Goal: Task Accomplishment & Management: Manage account settings

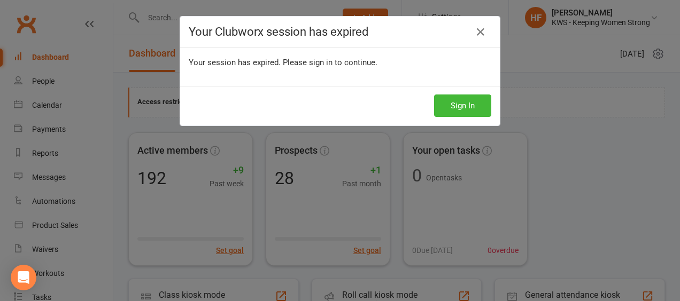
click at [463, 99] on button "Sign In" at bounding box center [462, 106] width 57 height 22
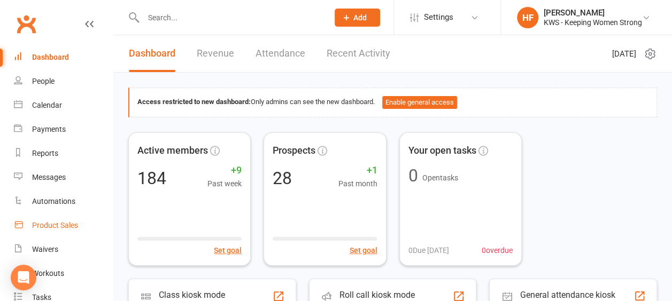
scroll to position [107, 0]
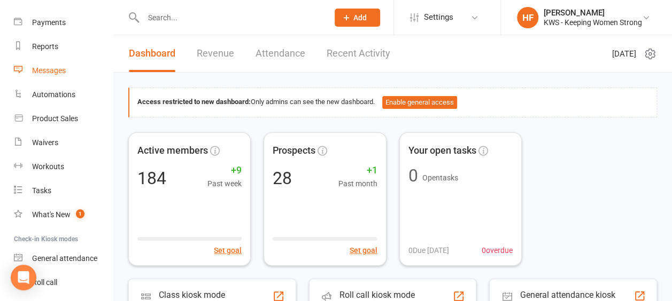
click at [50, 71] on div "Messages" at bounding box center [49, 70] width 34 height 9
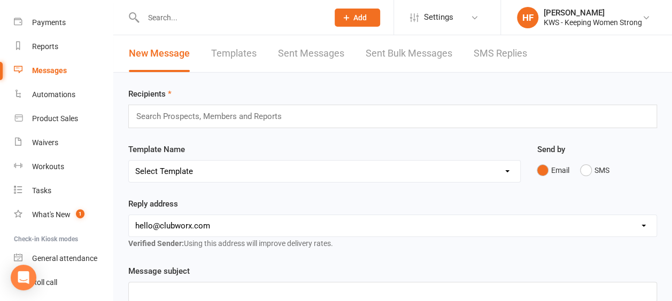
click at [223, 55] on link "Templates" at bounding box center [233, 53] width 45 height 37
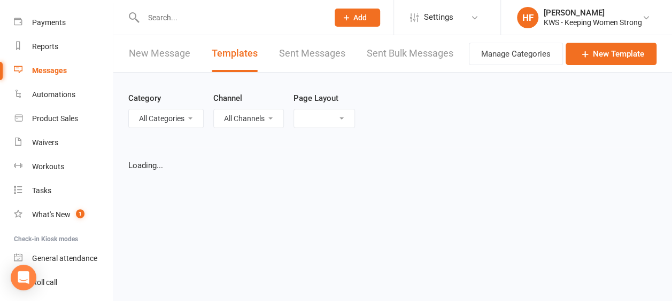
select select "grid"
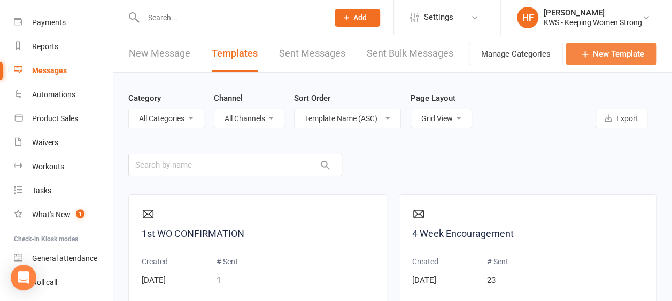
click at [609, 49] on link "New Template" at bounding box center [610, 54] width 91 height 22
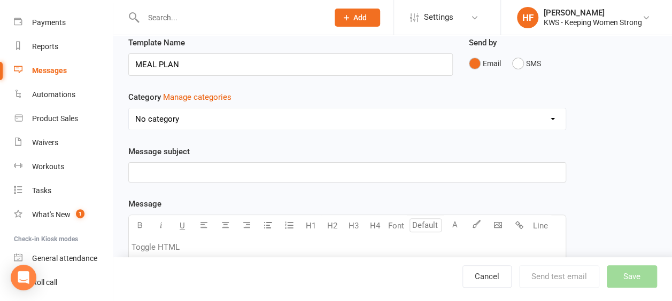
scroll to position [53, 0]
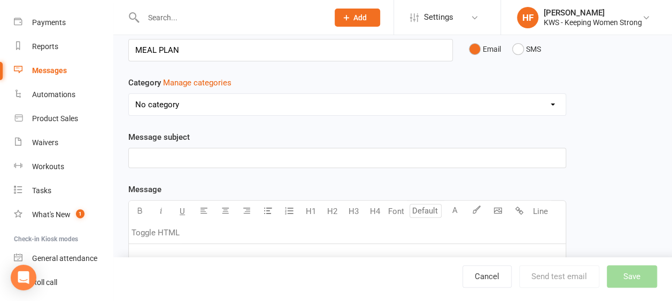
type input "MEAL PLAN"
click at [138, 155] on p "﻿" at bounding box center [347, 158] width 424 height 13
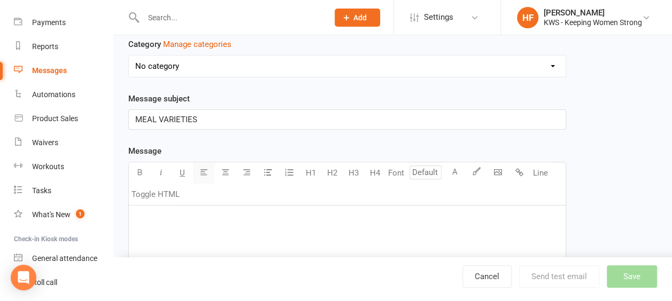
scroll to position [107, 0]
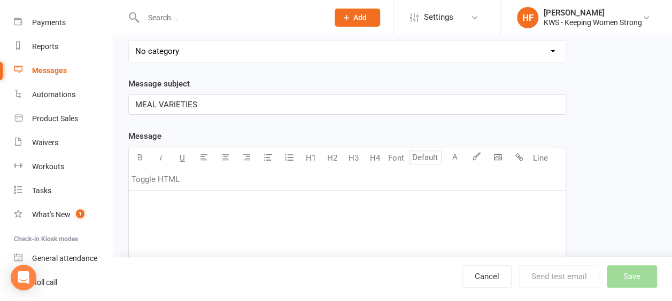
click at [135, 101] on span "MEAL VARIETIES" at bounding box center [166, 105] width 62 height 10
click at [207, 102] on span "Fill MEAL VARIETIES" at bounding box center [172, 105] width 75 height 10
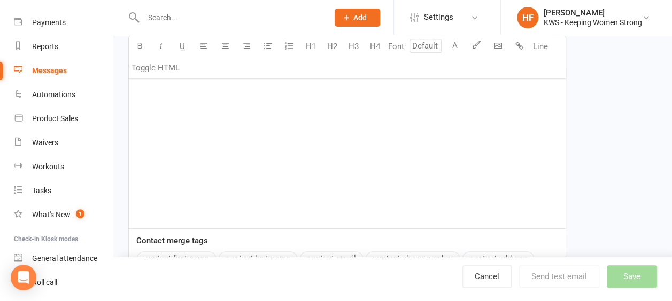
scroll to position [214, 0]
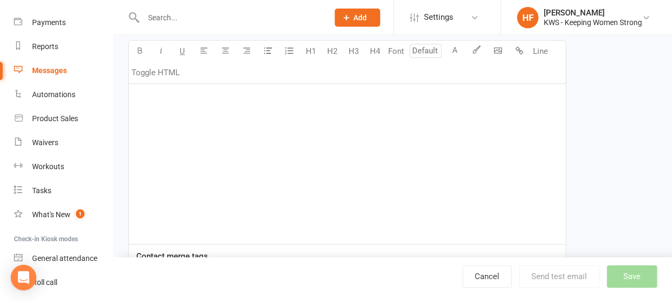
click at [152, 99] on p "﻿" at bounding box center [347, 97] width 424 height 13
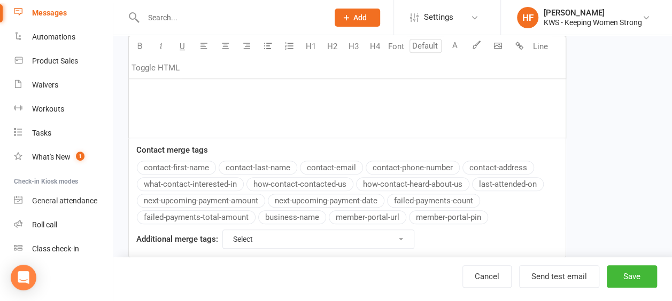
scroll to position [321, 0]
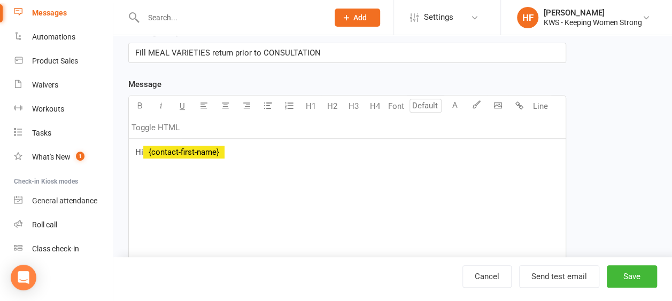
click at [170, 165] on div "Message U H1 H2 H3 H4 Font A Line Toggle HTML Hi ﻿ {contact-first-name} Contact…" at bounding box center [347, 249] width 438 height 342
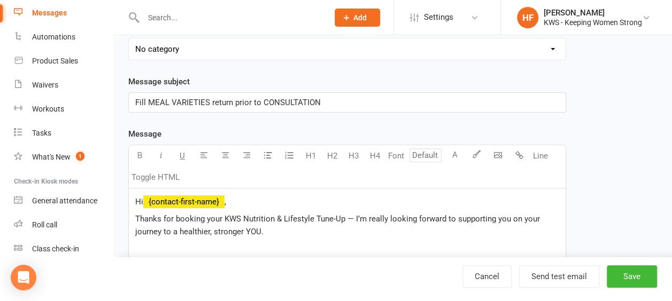
scroll to position [124, 0]
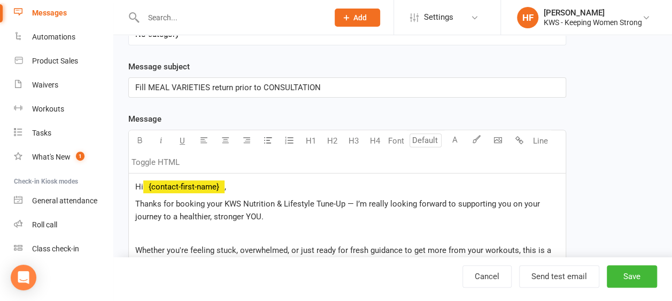
click at [211, 83] on span "Fill MEAL VARIETIES return prior to CONSULTATION" at bounding box center [227, 88] width 185 height 10
click at [220, 85] on span "Fill MEAL VARIETIES & return prior to CONSULTATION" at bounding box center [231, 88] width 192 height 10
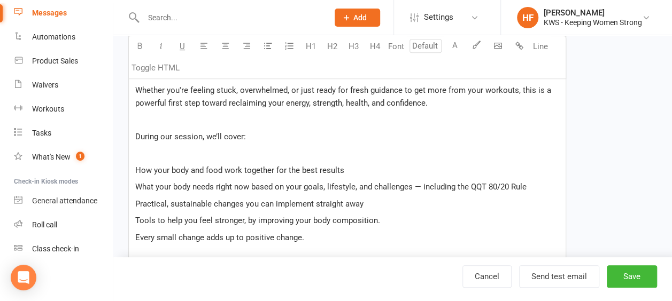
scroll to position [605, 0]
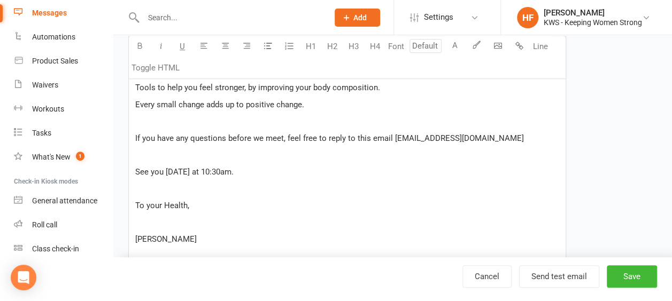
scroll to position [391, 0]
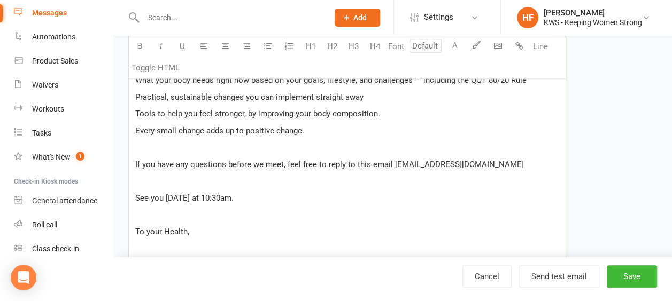
click at [140, 143] on p "﻿" at bounding box center [347, 147] width 424 height 13
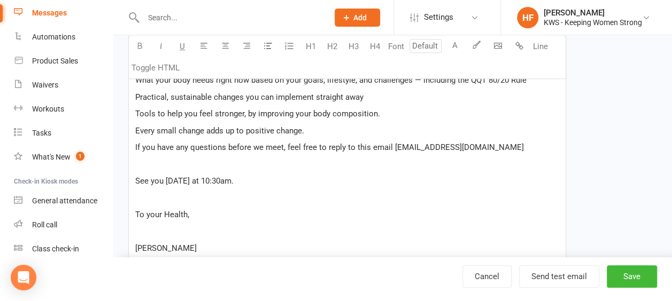
click at [147, 160] on p "﻿" at bounding box center [347, 164] width 424 height 13
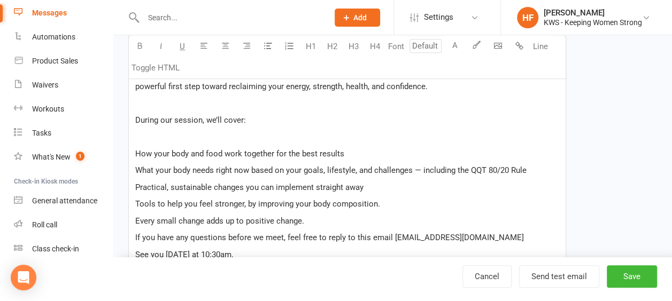
scroll to position [284, 0]
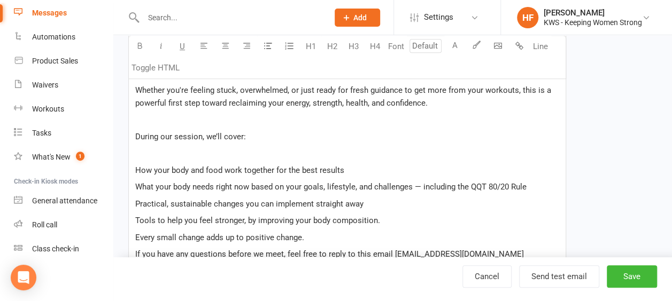
click at [142, 117] on p "﻿" at bounding box center [347, 119] width 424 height 13
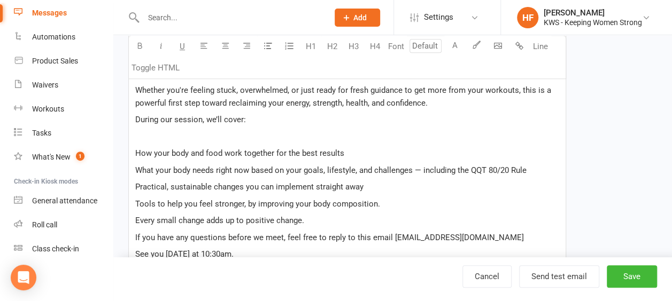
click at [143, 134] on p "﻿" at bounding box center [347, 136] width 424 height 13
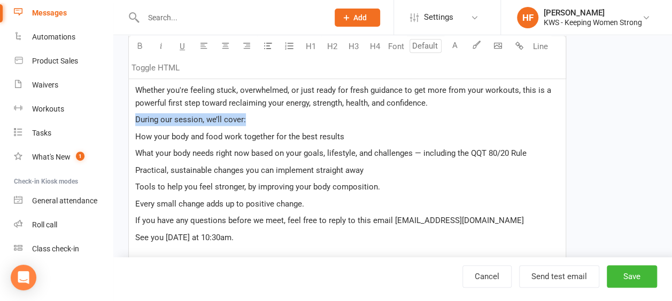
drag, startPoint x: 251, startPoint y: 115, endPoint x: 128, endPoint y: 111, distance: 123.0
click at [127, 116] on div "Template Name MEAL PLAN Send by Email SMS Category Manage categories No categor…" at bounding box center [347, 173] width 454 height 765
click at [140, 45] on icon "button" at bounding box center [140, 46] width 8 height 8
click at [276, 115] on p "During our session, we’ll cover:" at bounding box center [347, 119] width 424 height 13
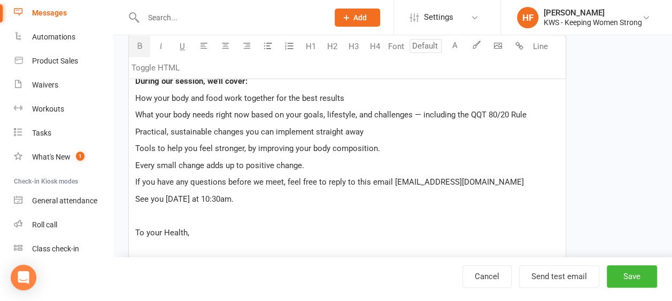
scroll to position [338, 0]
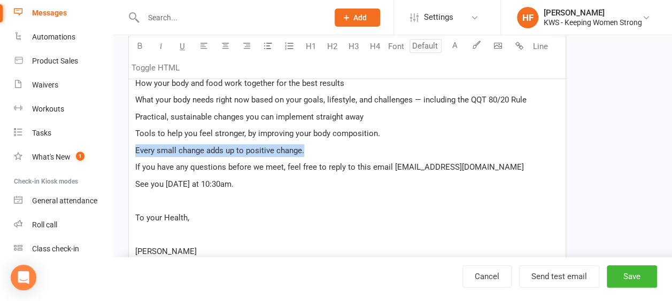
drag, startPoint x: 282, startPoint y: 146, endPoint x: 124, endPoint y: 144, distance: 158.2
click at [124, 144] on div "Template Name MEAL PLAN Send by Email SMS Category Manage categories No categor…" at bounding box center [347, 120] width 454 height 765
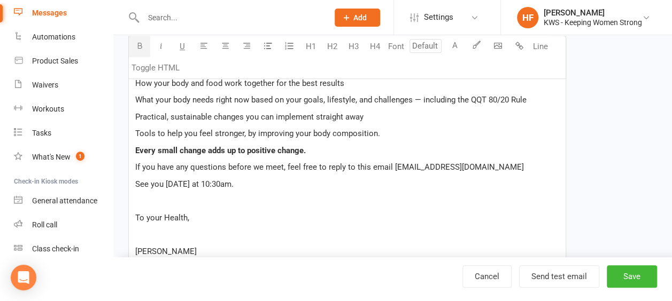
click at [141, 44] on icon "button" at bounding box center [140, 46] width 8 height 8
drag, startPoint x: 305, startPoint y: 149, endPoint x: 333, endPoint y: 137, distance: 31.2
click at [303, 147] on span "Every small change adds up to positive change." at bounding box center [220, 151] width 170 height 10
click at [379, 127] on p "Tools to help you feel stronger, by improving your body composition." at bounding box center [347, 133] width 424 height 13
click at [308, 147] on p "Every small change adds up to positive change." at bounding box center [347, 150] width 424 height 13
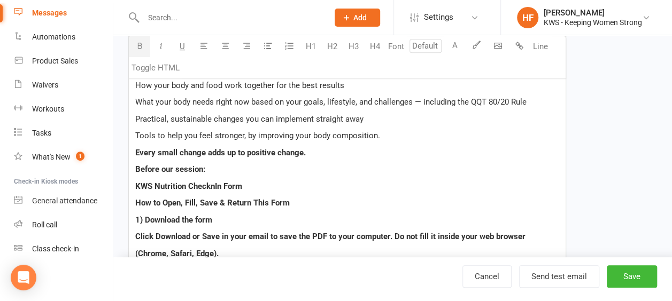
scroll to position [332, 0]
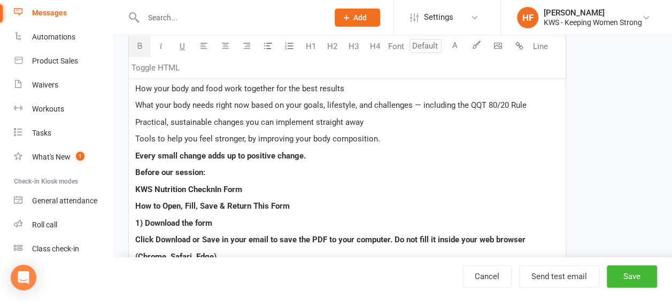
click at [213, 185] on span "KWS Nutrition ChecknIn Form" at bounding box center [188, 190] width 107 height 10
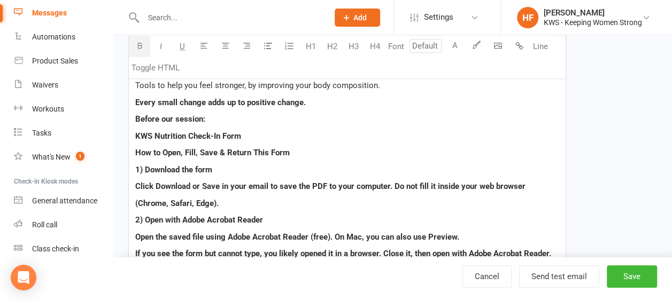
drag, startPoint x: 134, startPoint y: 131, endPoint x: 146, endPoint y: 116, distance: 19.0
click at [134, 131] on div "Hi ﻿ {contact-first-name} , Thanks for booking your KWS Nutrition & Lifestyle T…" at bounding box center [347, 300] width 437 height 777
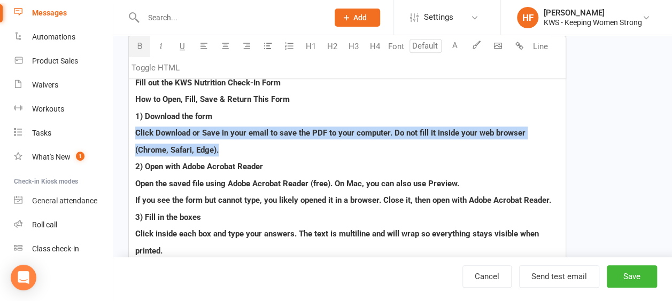
drag, startPoint x: 133, startPoint y: 128, endPoint x: 234, endPoint y: 146, distance: 103.1
click at [234, 146] on div "Hi ﻿ {contact-first-name} , Thanks for booking your KWS Nutrition & Lifestyle T…" at bounding box center [347, 246] width 437 height 777
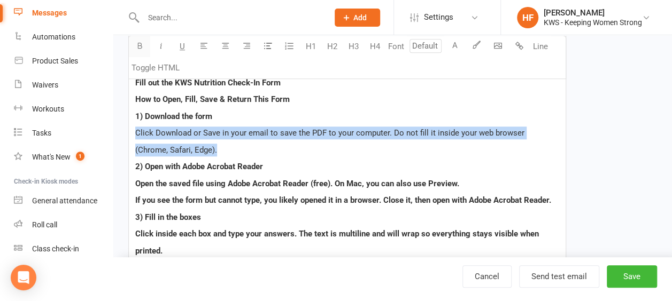
click at [143, 47] on icon "button" at bounding box center [140, 46] width 8 height 8
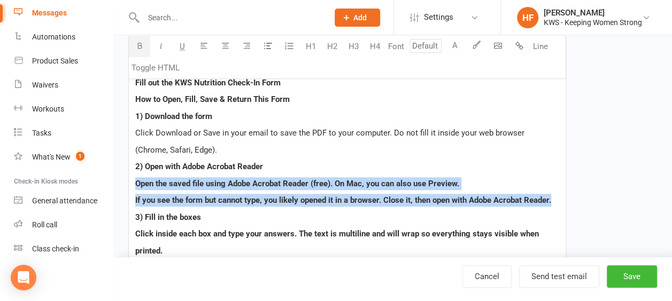
drag, startPoint x: 130, startPoint y: 181, endPoint x: 496, endPoint y: 155, distance: 367.4
click at [561, 194] on div "Hi ﻿ {contact-first-name} , Thanks for booking your KWS Nutrition & Lifestyle T…" at bounding box center [347, 246] width 437 height 777
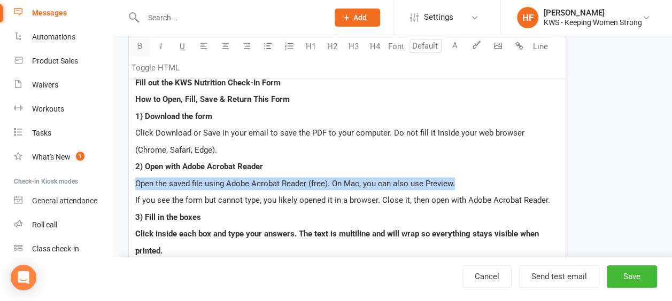
click at [139, 47] on icon "button" at bounding box center [140, 46] width 8 height 8
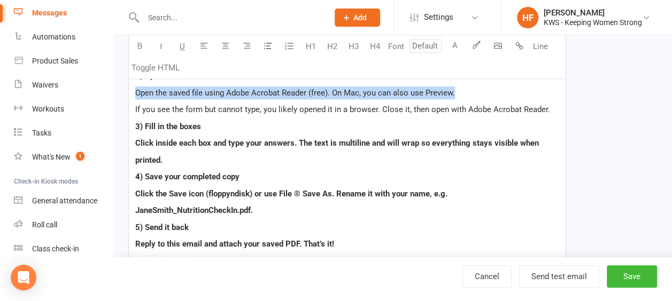
scroll to position [546, 0]
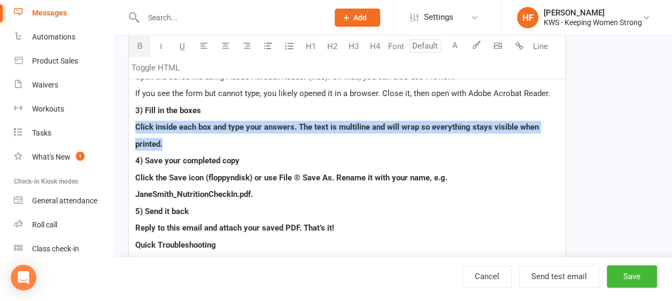
drag, startPoint x: 129, startPoint y: 124, endPoint x: 165, endPoint y: 116, distance: 36.2
click at [178, 138] on div "Hi ﻿ {contact-first-name} , Thanks for booking your KWS Nutrition & Lifestyle T…" at bounding box center [347, 140] width 437 height 777
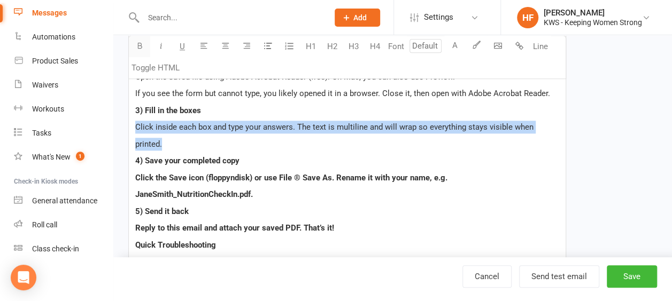
click at [139, 48] on icon "button" at bounding box center [140, 46] width 8 height 8
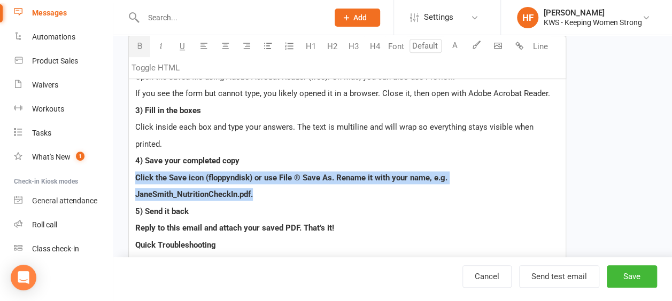
drag, startPoint x: 133, startPoint y: 176, endPoint x: 277, endPoint y: 188, distance: 145.3
click at [278, 189] on div "Hi ﻿ {contact-first-name} , Thanks for booking your KWS Nutrition & Lifestyle T…" at bounding box center [347, 140] width 437 height 777
click at [142, 44] on icon "button" at bounding box center [140, 46] width 8 height 8
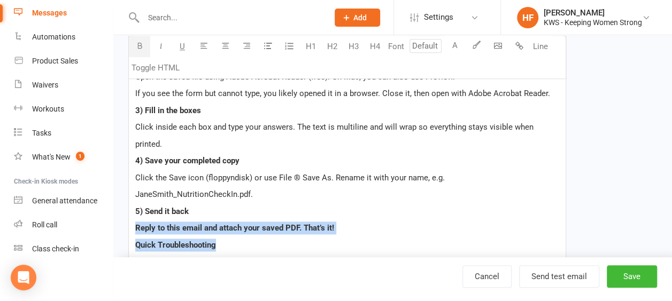
drag, startPoint x: 131, startPoint y: 224, endPoint x: 240, endPoint y: 232, distance: 108.7
click at [242, 235] on div "Hi ﻿ {contact-first-name} , Thanks for booking your KWS Nutrition & Lifestyle T…" at bounding box center [347, 140] width 437 height 777
click at [139, 48] on icon "button" at bounding box center [140, 46] width 8 height 8
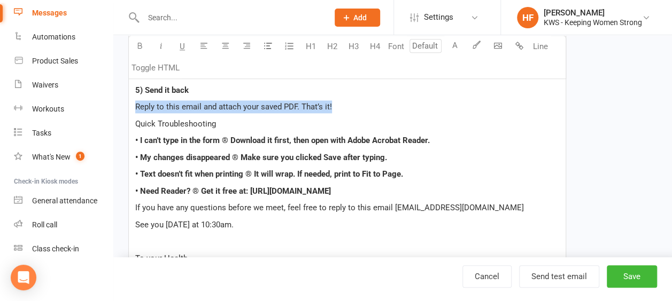
scroll to position [653, 0]
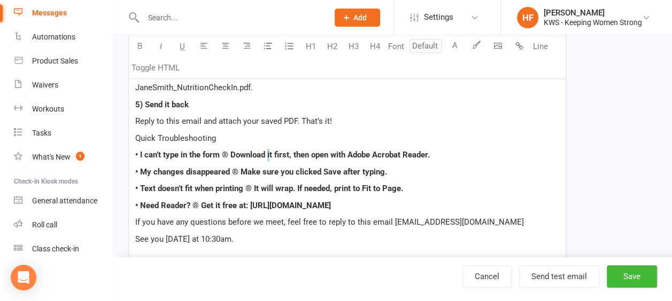
click at [269, 144] on div "Hi ﻿ {contact-first-name} , Thanks for booking your KWS Nutrition & Lifestyle T…" at bounding box center [347, 33] width 437 height 777
drag, startPoint x: 233, startPoint y: 139, endPoint x: 126, endPoint y: 136, distance: 107.4
click at [137, 44] on icon "button" at bounding box center [140, 46] width 8 height 8
drag, startPoint x: 144, startPoint y: 156, endPoint x: 326, endPoint y: 178, distance: 183.6
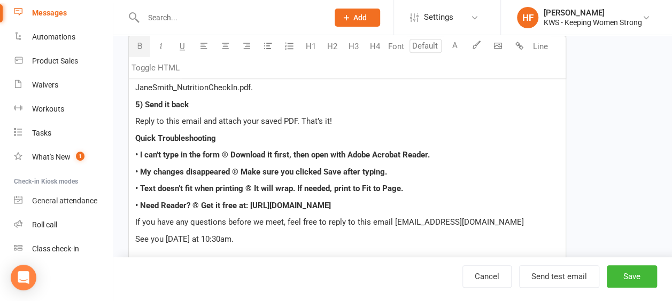
click at [365, 199] on div "Hi ﻿ {contact-first-name} , Thanks for booking your KWS Nutrition & Lifestyle T…" at bounding box center [347, 33] width 437 height 777
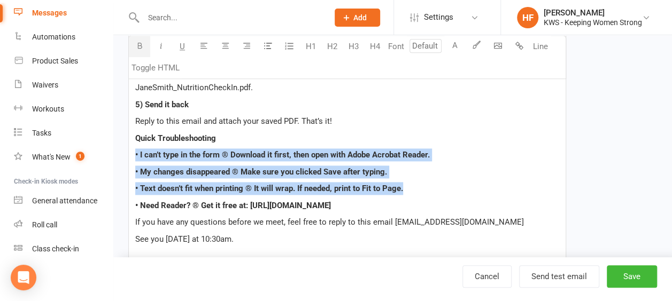
click at [139, 45] on icon "button" at bounding box center [140, 46] width 8 height 8
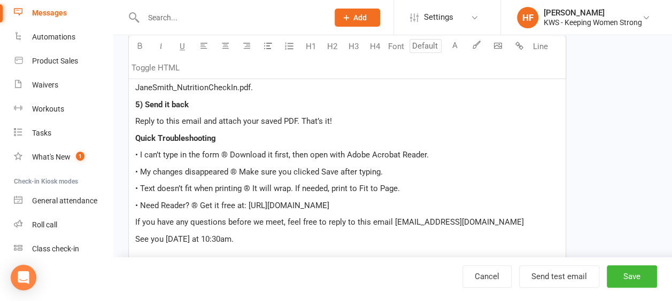
click at [310, 132] on p "Quick Troubleshooting" at bounding box center [347, 138] width 424 height 13
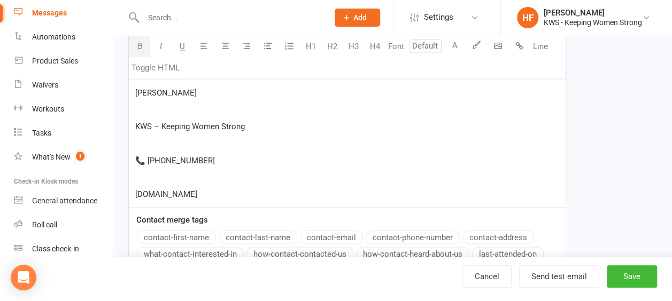
scroll to position [813, 0]
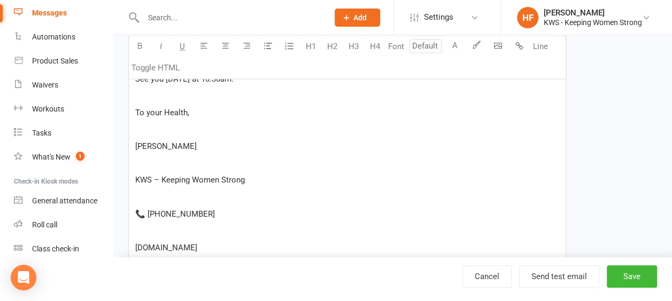
click at [145, 126] on p "﻿" at bounding box center [347, 129] width 424 height 13
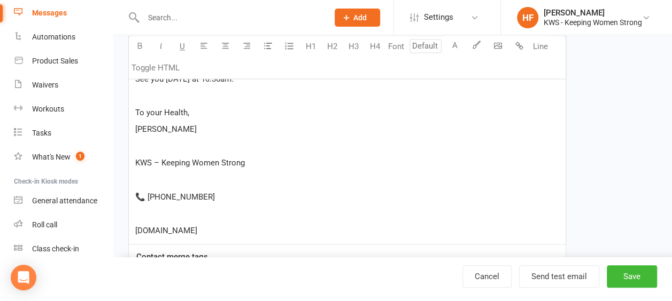
click at [157, 145] on p "﻿" at bounding box center [347, 146] width 424 height 13
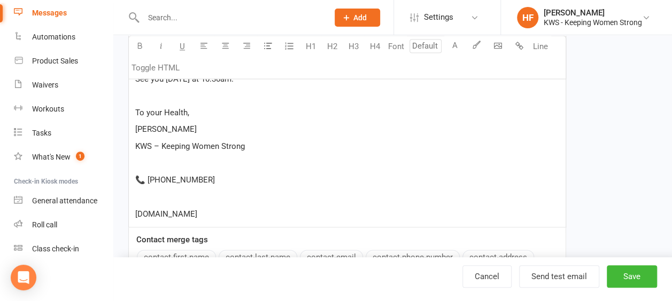
click at [158, 163] on p "﻿" at bounding box center [347, 163] width 424 height 13
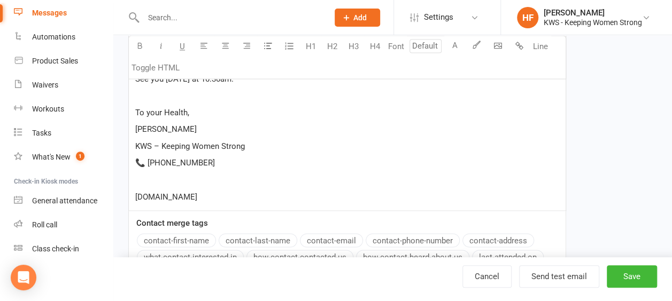
click at [161, 178] on p "﻿" at bounding box center [347, 180] width 424 height 13
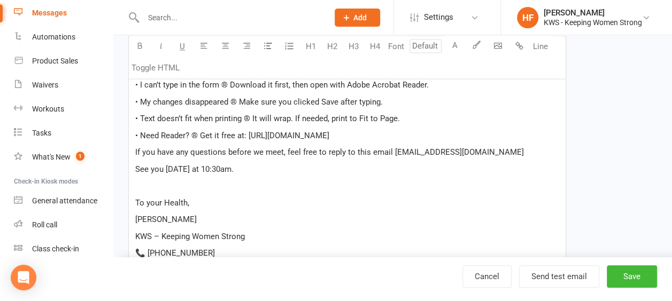
scroll to position [706, 0]
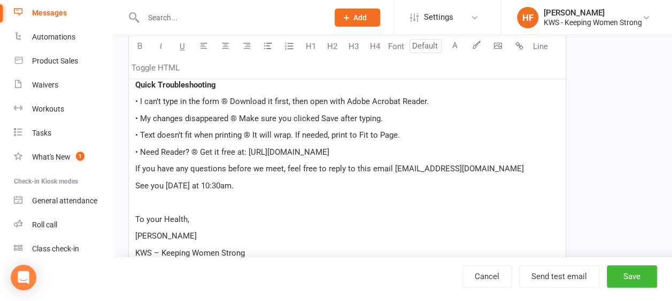
click at [206, 183] on span "See you [DATE] at 10:30am." at bounding box center [184, 186] width 98 height 10
click at [248, 183] on span "See you on Thursday 18th Sept at 10:30am." at bounding box center [191, 186] width 113 height 10
click at [244, 184] on span "See you on Thursday 18th Sept at 5:30am." at bounding box center [189, 186] width 109 height 10
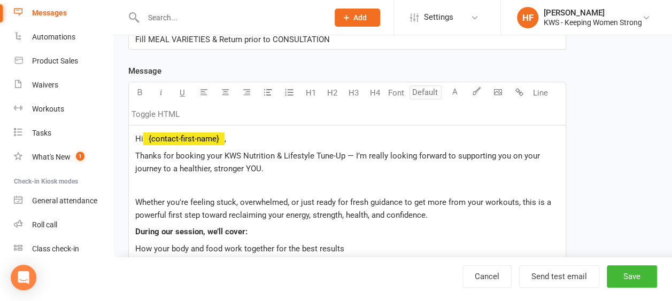
scroll to position [172, 0]
click at [166, 186] on p "﻿" at bounding box center [347, 185] width 424 height 13
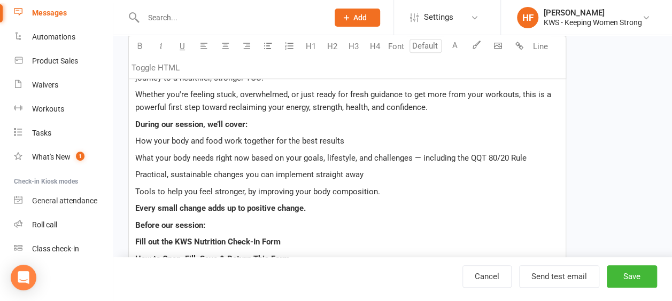
scroll to position [279, 0]
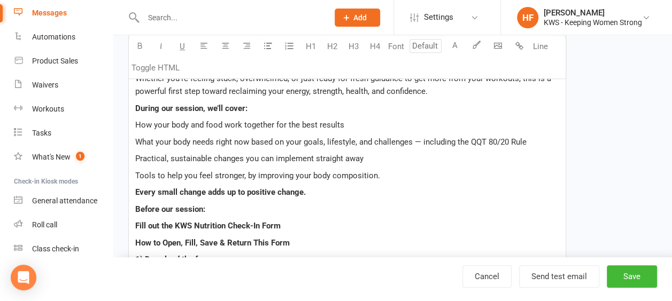
click at [137, 138] on span "What your body needs right now based on your goals, lifestyle, and challenges —…" at bounding box center [330, 142] width 391 height 10
click at [135, 171] on span "Tools to help you feel stronger, by improving your body composition." at bounding box center [257, 176] width 245 height 10
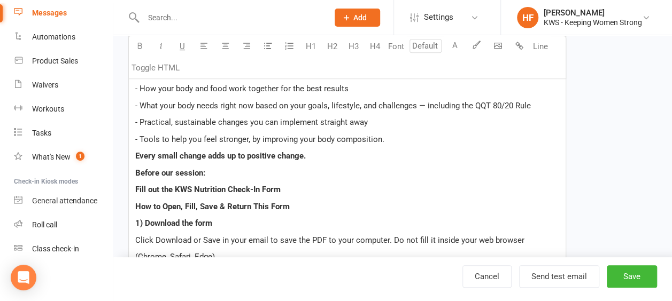
scroll to position [332, 0]
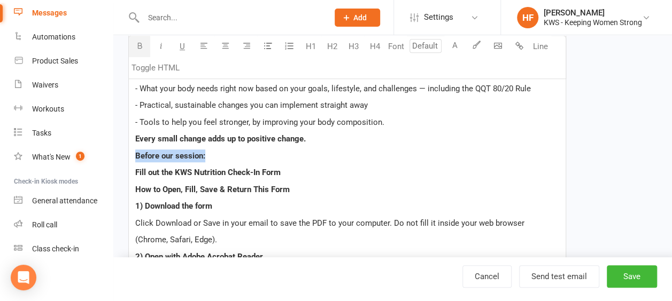
drag, startPoint x: 206, startPoint y: 153, endPoint x: 135, endPoint y: 153, distance: 71.6
drag, startPoint x: 229, startPoint y: 155, endPoint x: 120, endPoint y: 158, distance: 109.6
click at [120, 158] on div "Template Name MEAL PLAN Send by Email SMS Category Manage categories No categor…" at bounding box center [347, 268] width 454 height 1050
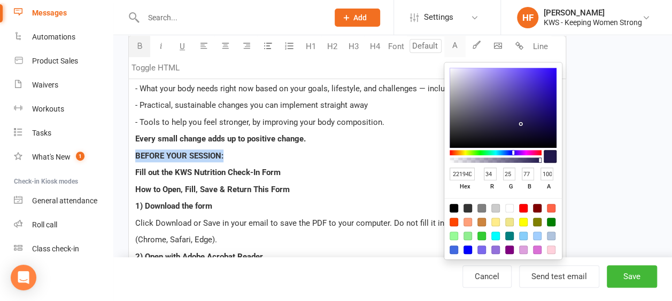
click at [453, 46] on button "A" at bounding box center [454, 46] width 21 height 21
type input "4D1949"
type input "77"
type input "73"
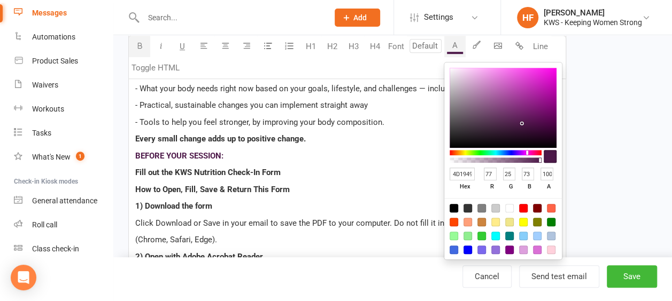
click at [527, 151] on div at bounding box center [495, 152] width 92 height 5
type input "4D193D"
type input "61"
click at [531, 150] on div at bounding box center [495, 152] width 92 height 5
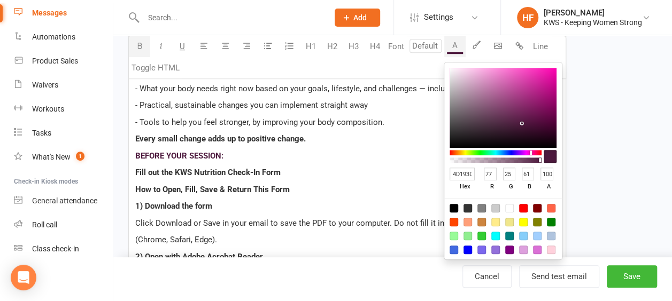
type input "EA50BB"
type input "234"
type input "80"
type input "187"
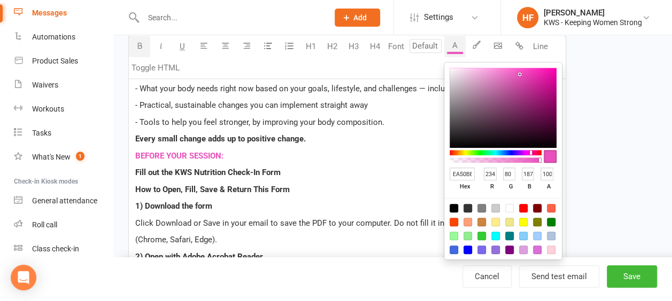
click at [519, 74] on div at bounding box center [502, 108] width 107 height 80
type input "EA5BBE"
type input "91"
type input "190"
click at [515, 74] on div at bounding box center [502, 108] width 107 height 80
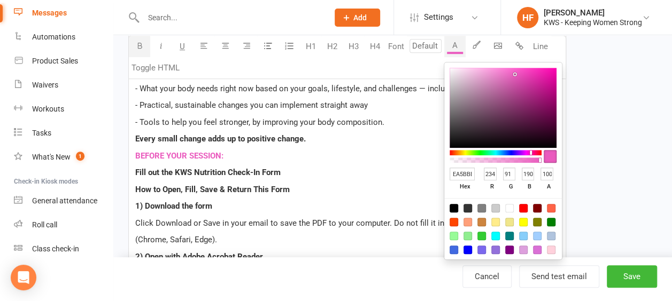
type input "BA3992"
type input "186"
type input "57"
type input "146"
click at [524, 89] on div at bounding box center [502, 108] width 107 height 80
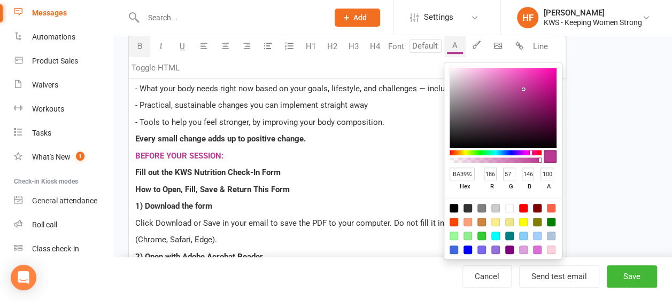
type input "EA34B2"
type input "234"
type input "52"
type input "178"
type input "EA33B2"
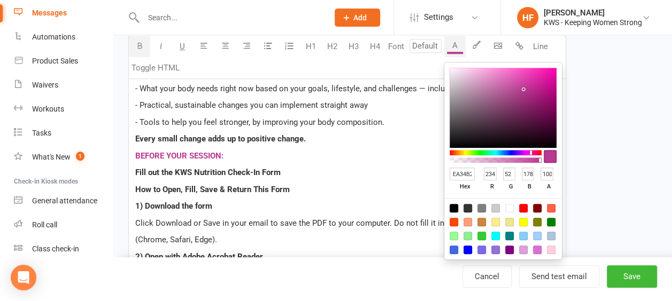
type input "51"
type input "E832B0"
type input "232"
type input "50"
type input "176"
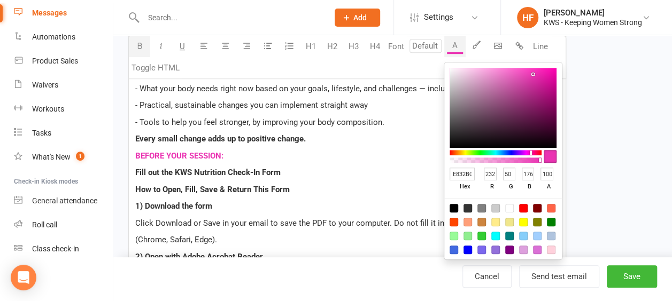
click at [533, 75] on div at bounding box center [502, 108] width 107 height 80
type input "F615B1"
type input "246"
type input "21"
type input "177"
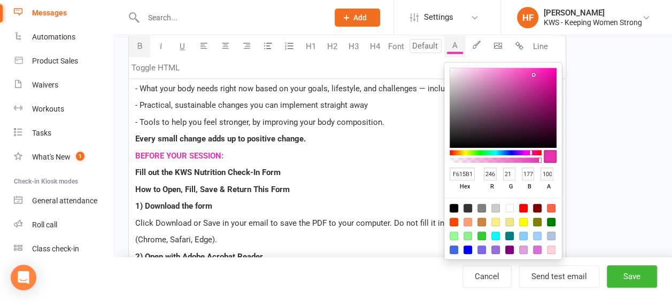
click at [547, 71] on div at bounding box center [502, 108] width 107 height 80
type input "F601AB"
type input "1"
type input "171"
click at [556, 71] on div at bounding box center [502, 108] width 107 height 80
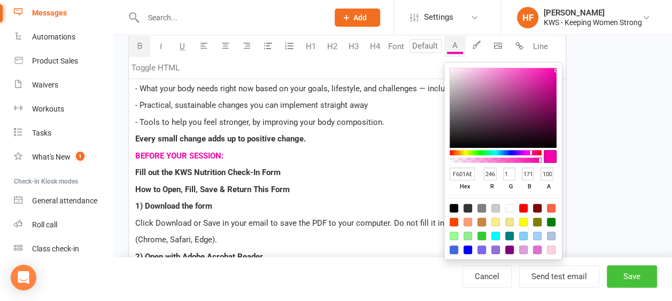
click at [627, 276] on button "Save" at bounding box center [631, 277] width 50 height 22
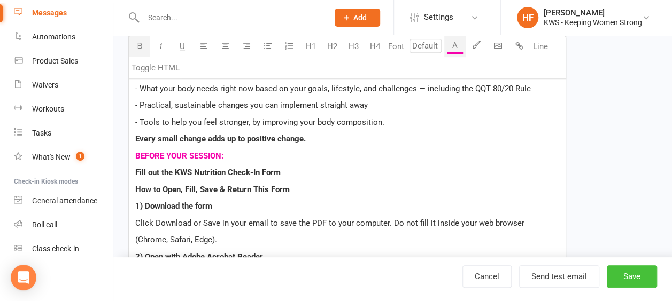
select select "grid"
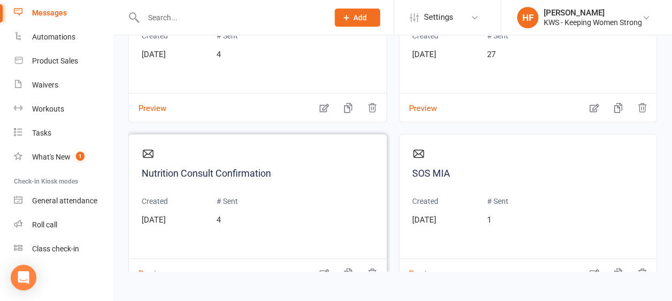
scroll to position [1618, 0]
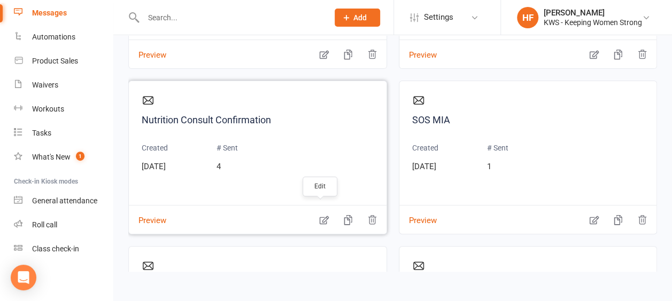
click at [319, 216] on icon "button" at bounding box center [323, 220] width 9 height 9
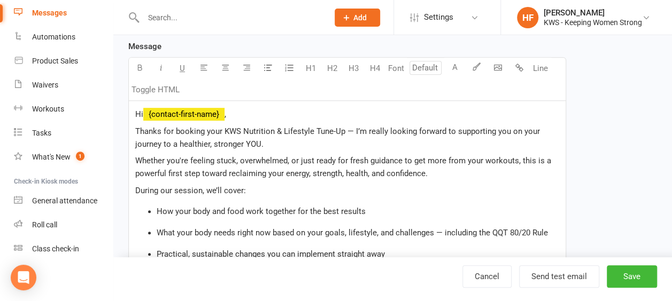
scroll to position [214, 0]
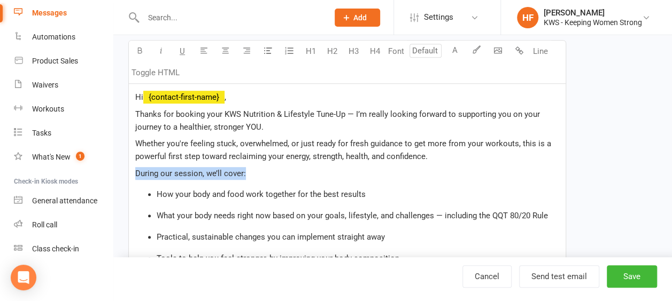
drag, startPoint x: 250, startPoint y: 170, endPoint x: 119, endPoint y: 175, distance: 131.5
click at [120, 175] on div "Edit Template Template Name Nutrition Consult Confirmation Send by Email SMS Ca…" at bounding box center [392, 197] width 558 height 751
select select "grid"
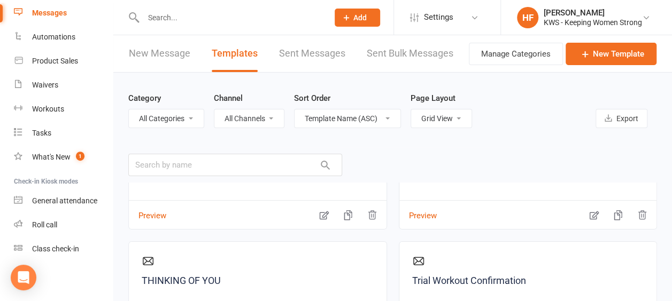
scroll to position [1779, 0]
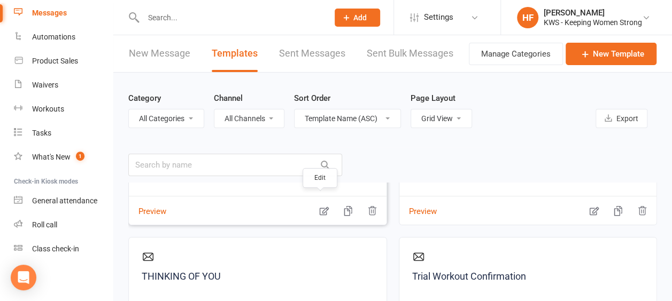
click at [320, 206] on icon "button" at bounding box center [323, 211] width 11 height 11
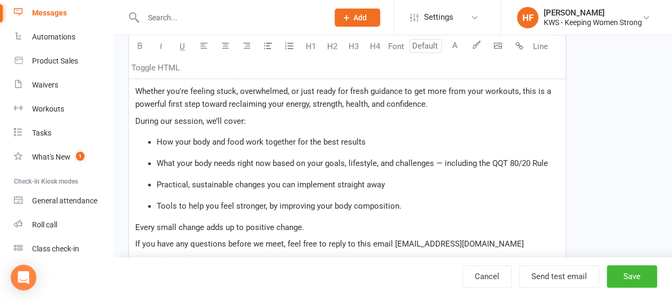
scroll to position [267, 0]
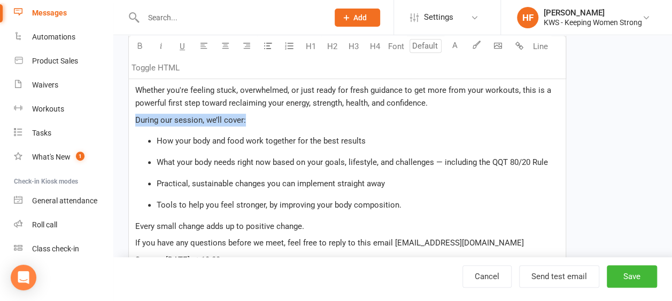
drag, startPoint x: 258, startPoint y: 116, endPoint x: 125, endPoint y: 113, distance: 132.5
click at [125, 113] on div "Template Name Nutrition Consult Confirmation Send by Email SMS Category Manage …" at bounding box center [347, 159] width 454 height 703
click at [138, 45] on icon "button" at bounding box center [140, 46] width 8 height 8
click at [400, 127] on div "Hi ﻿ {contact-first-name} , Thanks for booking your KWS Nutrition & Lifestyle T…" at bounding box center [347, 202] width 437 height 345
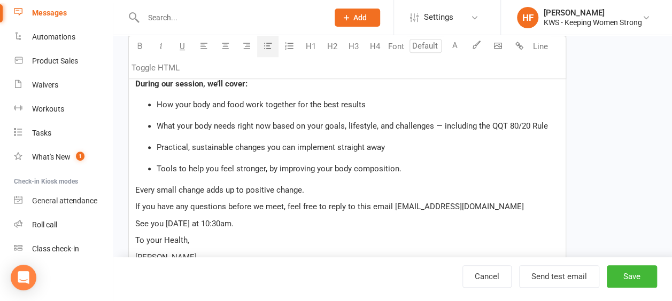
scroll to position [321, 0]
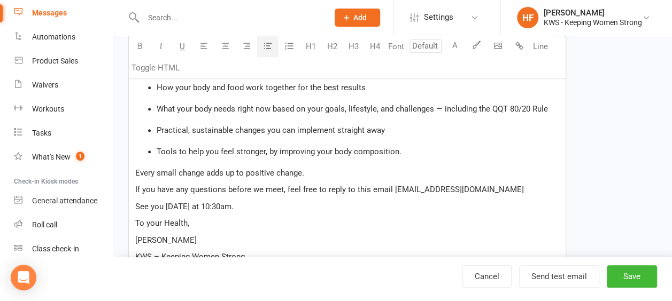
click at [410, 149] on li "Tools to help you feel stronger, by improving your body composition." at bounding box center [358, 151] width 402 height 13
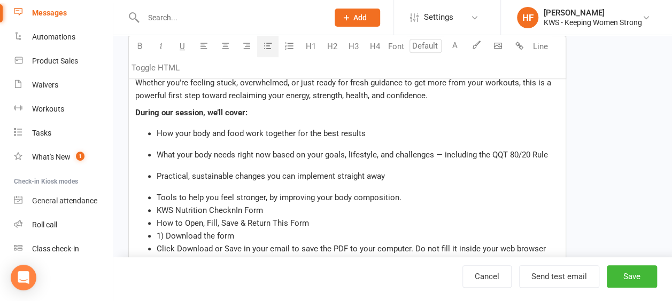
scroll to position [334, 0]
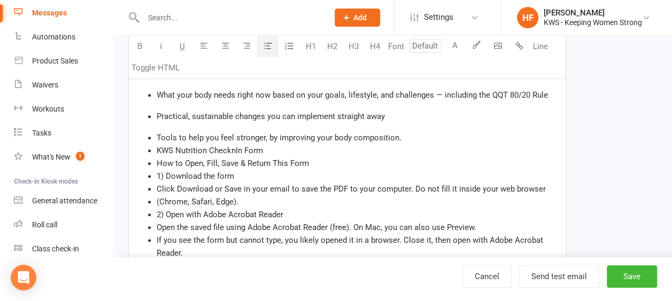
click at [155, 147] on ul "Tools to help you feel stronger, by improving your body composition. KWS Nutrit…" at bounding box center [347, 278] width 424 height 295
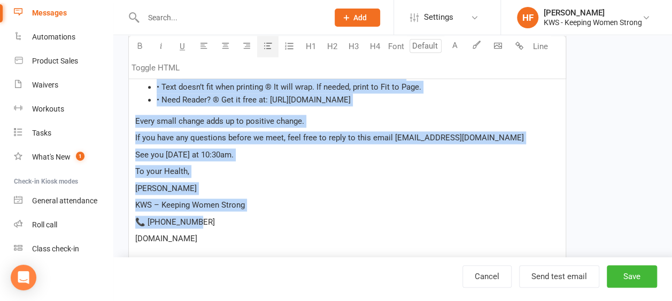
scroll to position [655, 0]
drag, startPoint x: 143, startPoint y: 149, endPoint x: 411, endPoint y: 93, distance: 273.4
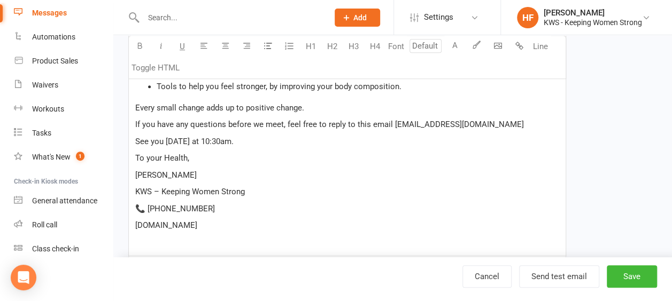
click at [134, 103] on div "Hi ﻿ {contact-first-name} , Thanks for booking your KWS Nutrition & Lifestyle T…" at bounding box center [347, 84] width 437 height 345
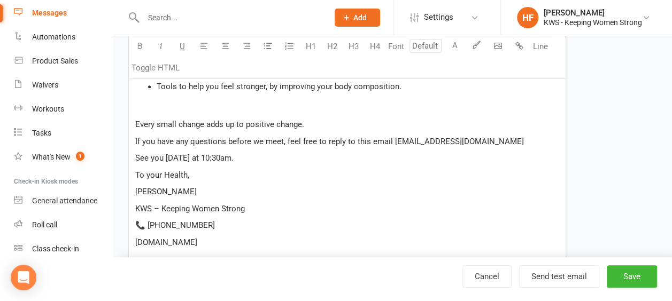
click at [139, 107] on p "﻿" at bounding box center [347, 108] width 424 height 13
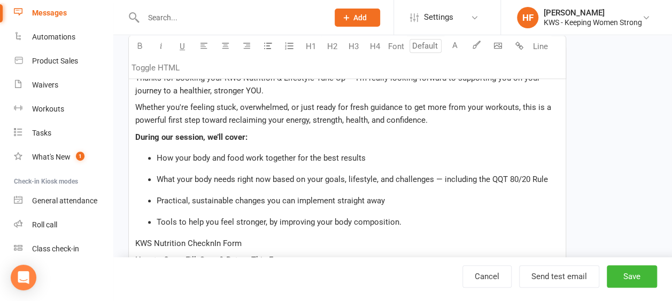
scroll to position [303, 0]
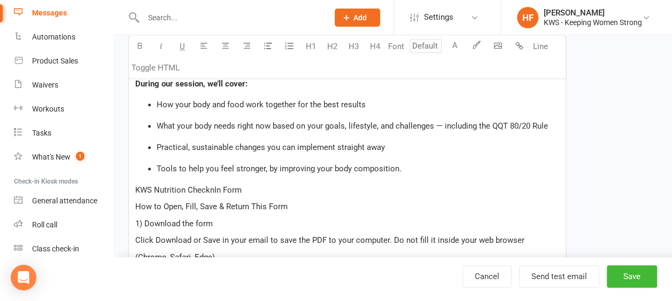
click at [136, 187] on span "KWS Nutrition ChecknIn Form" at bounding box center [188, 190] width 106 height 10
drag, startPoint x: 205, startPoint y: 190, endPoint x: 129, endPoint y: 188, distance: 75.4
click at [139, 48] on icon "button" at bounding box center [140, 46] width 8 height 8
drag, startPoint x: 207, startPoint y: 185, endPoint x: 232, endPoint y: 175, distance: 26.6
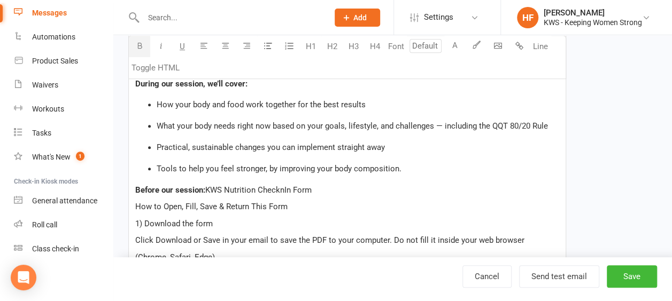
click at [207, 185] on span "KWS Nutrition ChecknIn Form" at bounding box center [258, 190] width 106 height 10
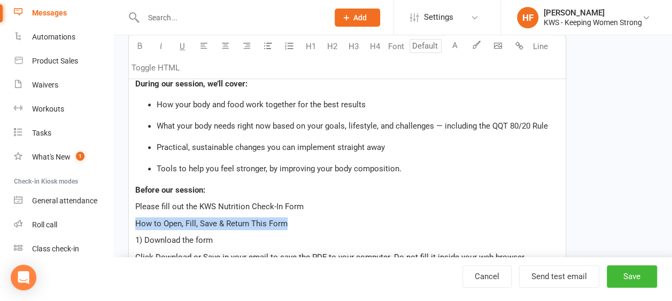
drag, startPoint x: 290, startPoint y: 223, endPoint x: 135, endPoint y: 162, distance: 166.5
click at [137, 44] on icon "button" at bounding box center [140, 46] width 8 height 8
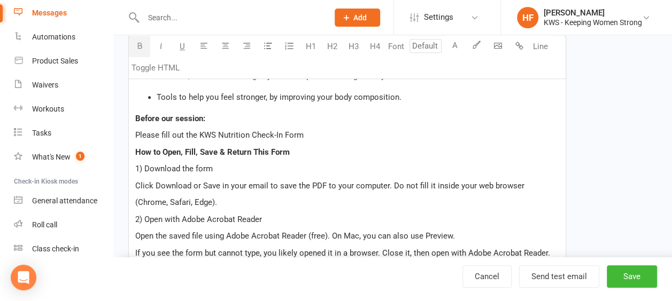
scroll to position [410, 0]
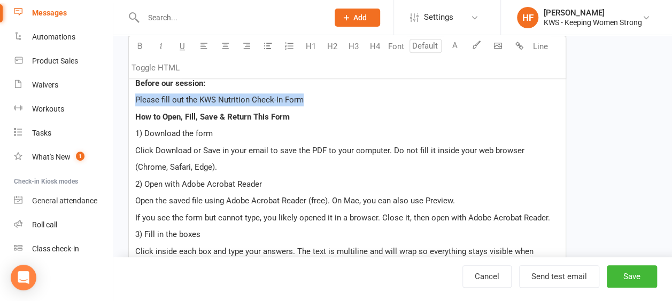
drag, startPoint x: 310, startPoint y: 98, endPoint x: 131, endPoint y: 99, distance: 178.5
click at [131, 99] on div "Hi ﻿ {contact-first-name} , Thanks for booking your KWS Nutrition & Lifestyle T…" at bounding box center [347, 244] width 437 height 715
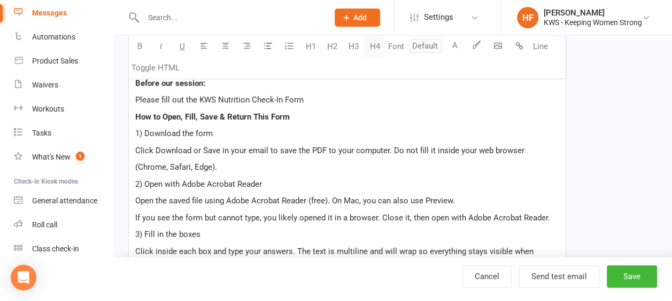
click at [371, 45] on button "H4" at bounding box center [374, 46] width 21 height 21
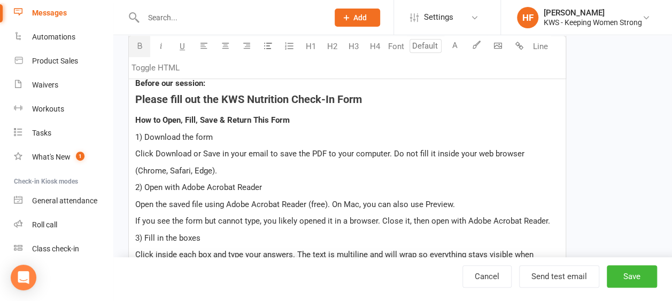
click at [404, 114] on p "How to Open, Fill, Save & Return This Form" at bounding box center [347, 120] width 424 height 13
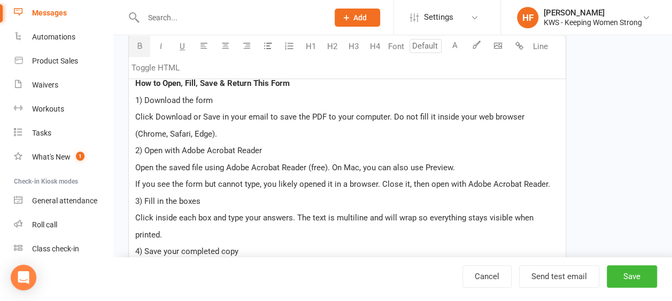
scroll to position [464, 0]
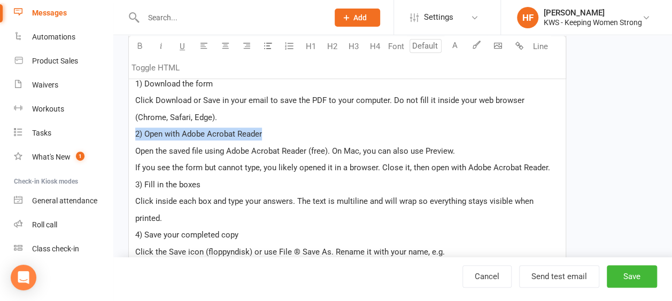
drag, startPoint x: 282, startPoint y: 128, endPoint x: 114, endPoint y: 129, distance: 168.3
click at [114, 129] on div "Edit Template Template Name Nutrition Consult Confirmation Send by Email SMS Ca…" at bounding box center [392, 133] width 558 height 1125
click at [141, 45] on icon "button" at bounding box center [140, 46] width 8 height 8
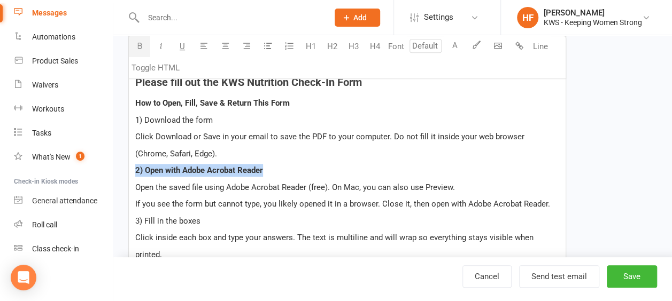
scroll to position [410, 0]
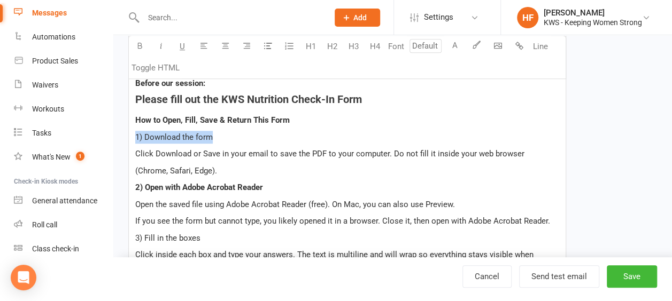
drag, startPoint x: 200, startPoint y: 135, endPoint x: 111, endPoint y: 116, distance: 90.6
click at [115, 136] on div "Edit Template Template Name Nutrition Consult Confirmation Send by Email SMS Ca…" at bounding box center [392, 187] width 558 height 1125
click at [141, 45] on icon "button" at bounding box center [140, 46] width 8 height 8
click at [137, 45] on icon "button" at bounding box center [140, 46] width 8 height 8
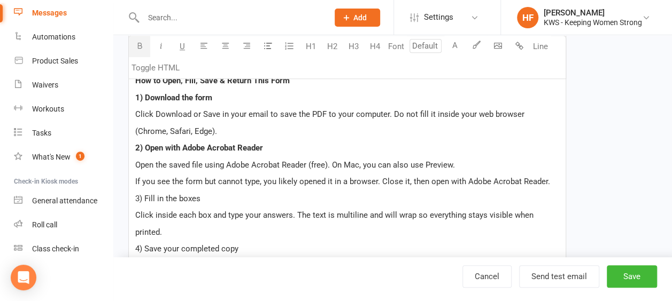
scroll to position [464, 0]
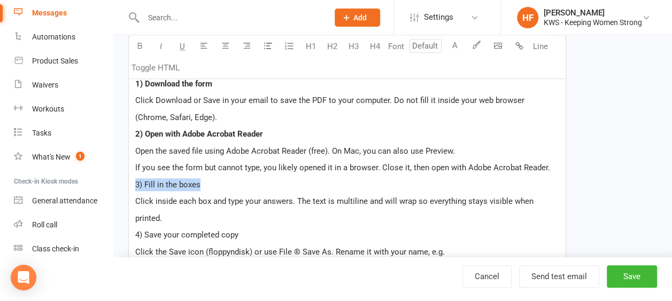
drag, startPoint x: 186, startPoint y: 184, endPoint x: 121, endPoint y: 100, distance: 106.2
click at [101, 185] on ui-view "Prospect Member Non-attending contact Class / event Appointment Task Membership…" at bounding box center [336, 117] width 672 height 1157
click at [138, 44] on icon "button" at bounding box center [140, 46] width 8 height 8
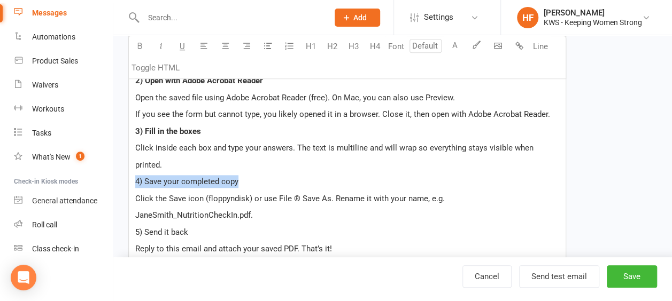
drag, startPoint x: 250, startPoint y: 180, endPoint x: 120, endPoint y: 98, distance: 153.4
click at [106, 173] on ui-view "Prospect Member Non-attending contact Class / event Appointment Task Membership…" at bounding box center [336, 63] width 672 height 1157
click at [136, 44] on icon "button" at bounding box center [140, 46] width 8 height 8
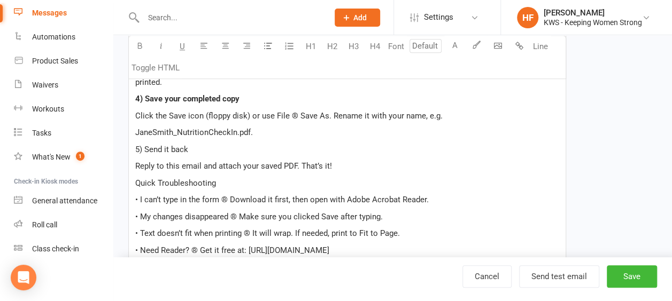
scroll to position [624, 0]
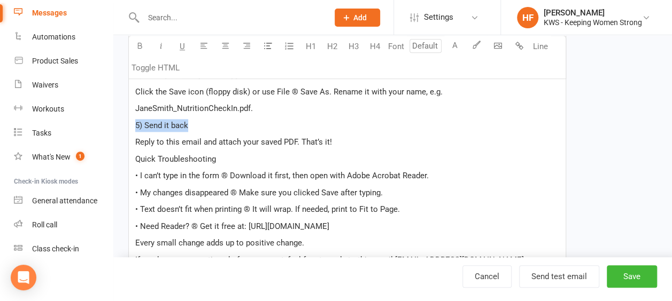
drag, startPoint x: 175, startPoint y: 122, endPoint x: 110, endPoint y: 90, distance: 73.1
click at [137, 44] on icon "button" at bounding box center [140, 46] width 8 height 8
drag, startPoint x: 216, startPoint y: 157, endPoint x: 106, endPoint y: 147, distance: 111.0
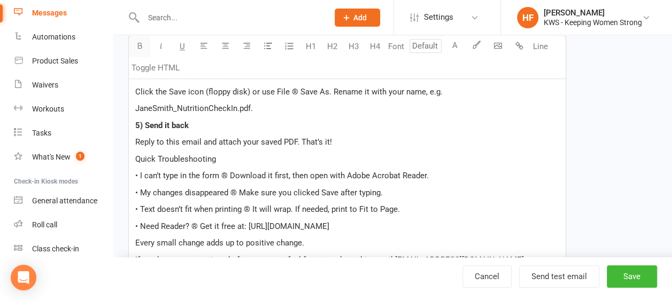
click at [141, 46] on icon "button" at bounding box center [140, 46] width 8 height 8
click at [249, 155] on p "Quick Troubleshooting" at bounding box center [347, 159] width 424 height 13
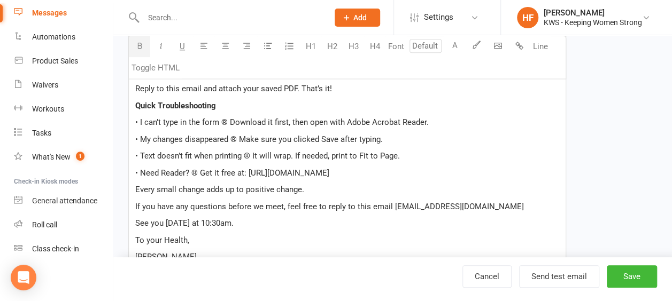
click at [365, 170] on p "• Need Reader? ® Get it free at: https://get.adobe.com/reader/" at bounding box center [347, 173] width 424 height 13
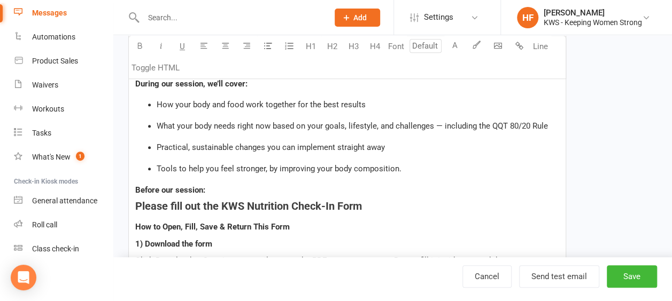
scroll to position [410, 0]
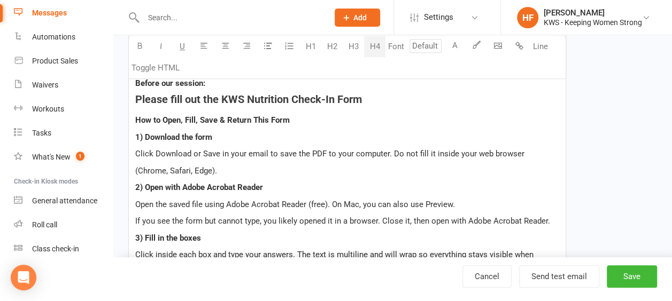
click at [362, 98] on span "Please fill out the KWS Nutrition Check-In Form" at bounding box center [248, 99] width 227 height 13
click at [499, 97] on h4 "Please fill out the KWS Nutrition Check-In Form to reflect your most regular" at bounding box center [347, 100] width 424 height 12
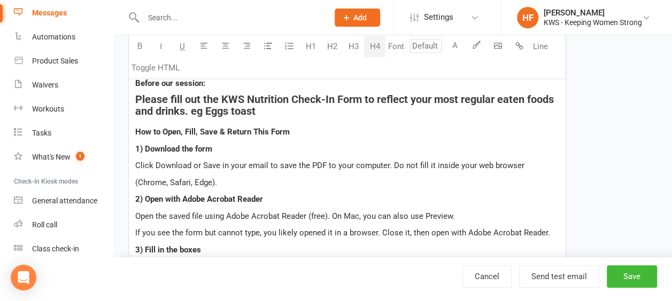
click at [207, 107] on span "Please fill out the KWS Nutrition Check-In Form to reflect your most regular ea…" at bounding box center [345, 105] width 421 height 25
click at [240, 108] on span "Please fill out the KWS Nutrition Check-In Form to reflect your most regular ea…" at bounding box center [345, 105] width 421 height 25
click at [277, 109] on h4 "Please fill out the KWS Nutrition Check-In Form to reflect your most regular ea…" at bounding box center [347, 106] width 424 height 24
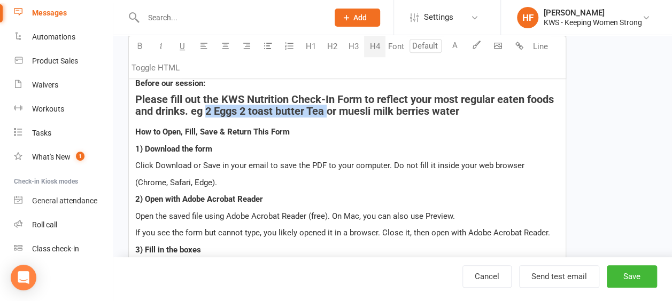
drag, startPoint x: 327, startPoint y: 110, endPoint x: 207, endPoint y: 111, distance: 120.2
click at [207, 111] on span "Please fill out the KWS Nutrition Check-In Form to reflect your most regular ea…" at bounding box center [345, 105] width 421 height 25
click at [141, 44] on icon "button" at bounding box center [140, 46] width 8 height 8
click at [141, 45] on icon "button" at bounding box center [140, 46] width 8 height 8
click at [327, 134] on p "How to Open, Fill, Save & Return This Form" at bounding box center [347, 132] width 424 height 13
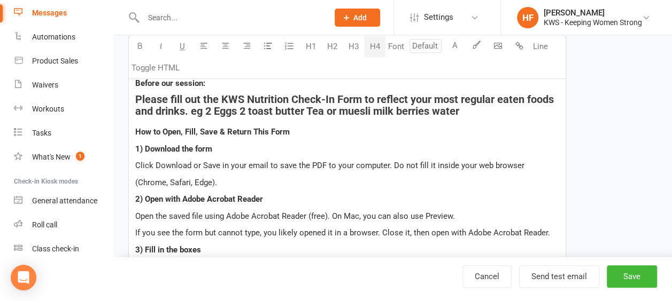
click at [462, 107] on span "Please fill out the KWS Nutrition Check-In Form to reflect your most regular ea…" at bounding box center [345, 105] width 421 height 25
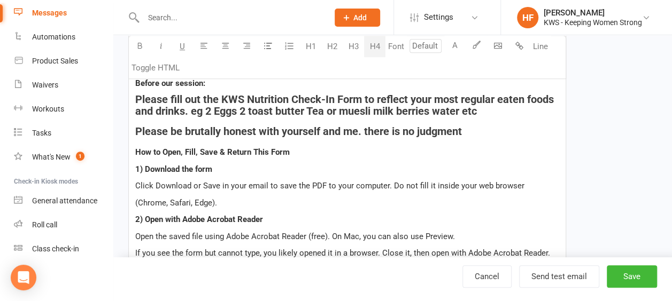
click at [369, 129] on span "Please be brutally honest with yourself and me. there is no judgment" at bounding box center [298, 131] width 326 height 13
click at [468, 128] on h4 "Please be brutally honest with yourself and me. There is no judgment" at bounding box center [347, 132] width 424 height 12
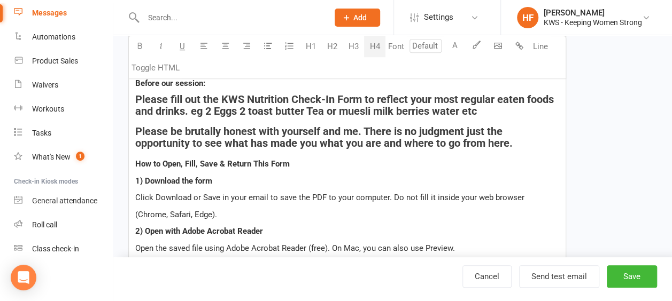
scroll to position [357, 0]
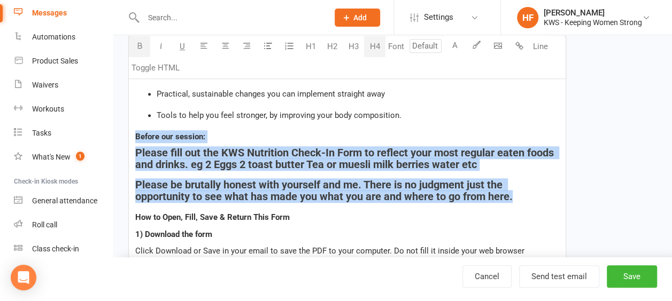
drag, startPoint x: 134, startPoint y: 134, endPoint x: 525, endPoint y: 196, distance: 396.0
copy div "Before our session: Please fill out the KWS Nutrition Check-In Form to reflect …"
click at [216, 130] on p "Before our session:" at bounding box center [347, 136] width 424 height 13
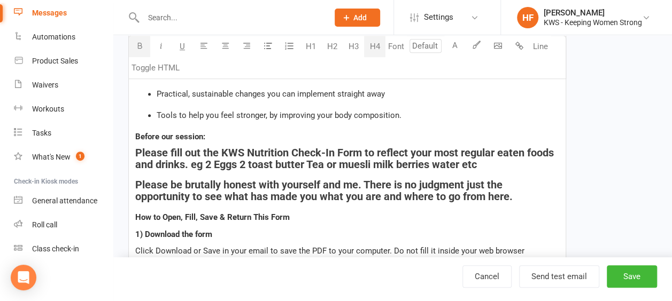
click at [235, 114] on span "Tools to help you feel stronger, by improving your body composition." at bounding box center [279, 116] width 245 height 10
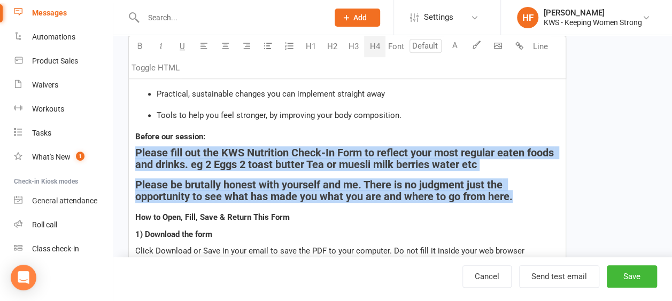
drag, startPoint x: 135, startPoint y: 149, endPoint x: 519, endPoint y: 192, distance: 387.1
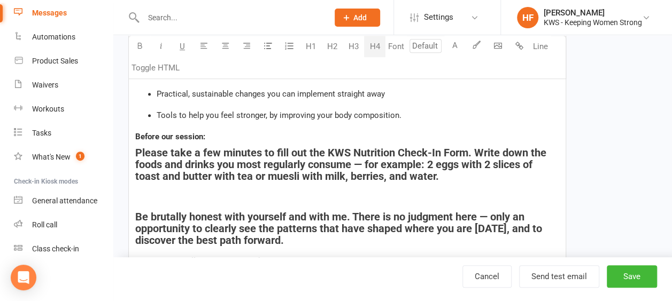
click at [168, 193] on h4 "﻿" at bounding box center [347, 197] width 424 height 12
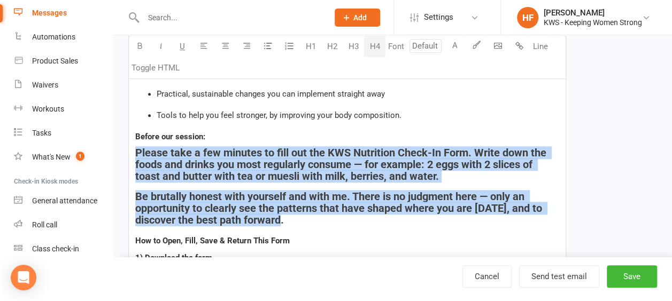
drag, startPoint x: 131, startPoint y: 146, endPoint x: 286, endPoint y: 209, distance: 167.3
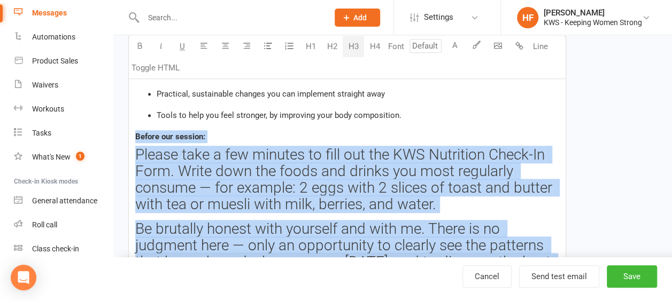
click at [354, 45] on button "H3" at bounding box center [352, 46] width 21 height 21
click at [375, 46] on button "H4" at bounding box center [374, 46] width 21 height 21
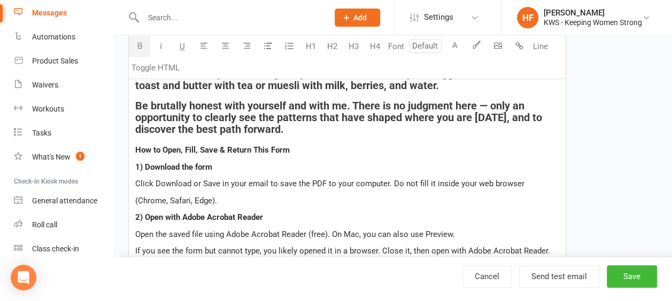
scroll to position [464, 0]
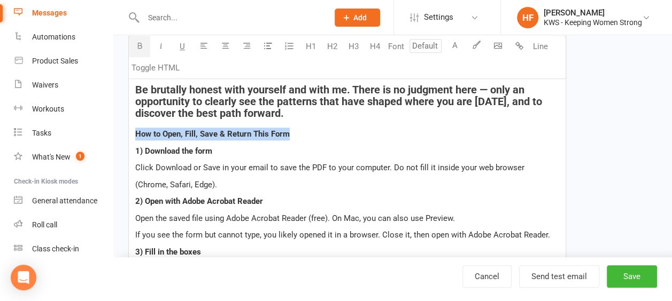
drag, startPoint x: 287, startPoint y: 131, endPoint x: 129, endPoint y: 134, distance: 158.2
click at [127, 136] on div "Template Name Nutrition Consult Confirmation Send by Email SMS Category Manage …" at bounding box center [347, 192] width 454 height 1161
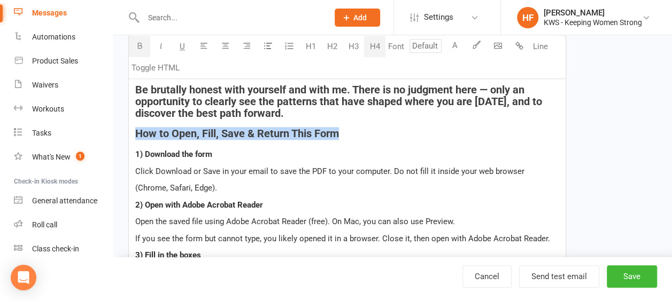
click at [375, 46] on button "H4" at bounding box center [374, 46] width 21 height 21
click at [374, 123] on div "Hi ﻿ {contact-first-name} , Thanks for booking your KWS Nutrition & Lifestyle T…" at bounding box center [347, 237] width 437 height 806
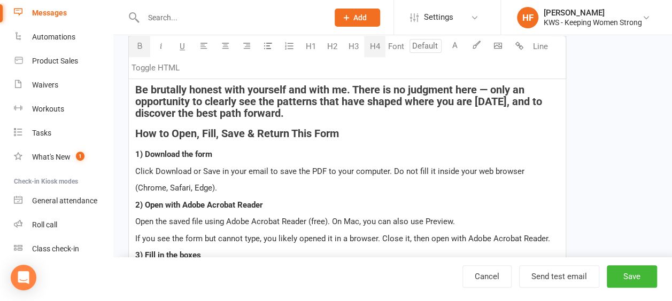
click at [299, 113] on h4 "Be brutally honest with yourself and with me. There is no judgment here — only …" at bounding box center [347, 101] width 424 height 35
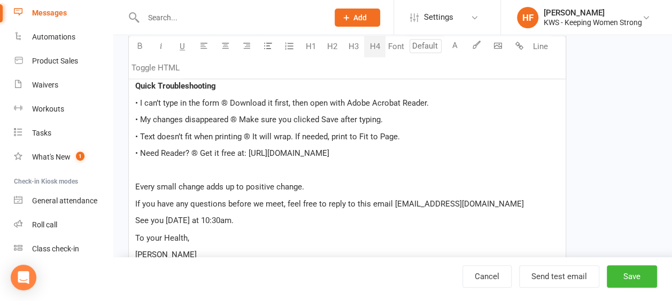
scroll to position [784, 0]
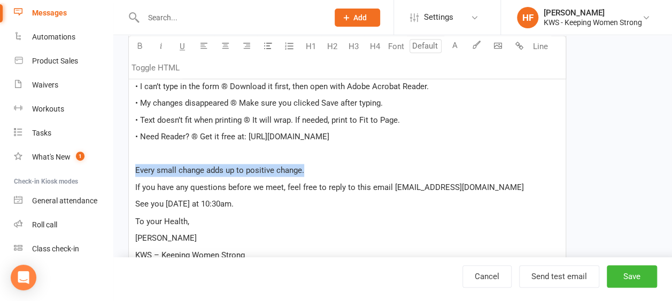
drag, startPoint x: 306, startPoint y: 168, endPoint x: 119, endPoint y: 159, distance: 187.2
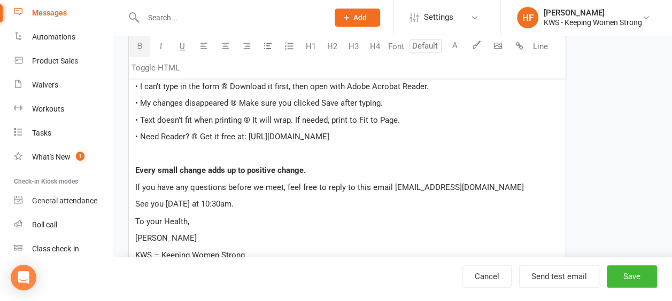
click at [137, 46] on icon "button" at bounding box center [140, 46] width 8 height 8
click at [334, 155] on p "﻿" at bounding box center [347, 153] width 424 height 13
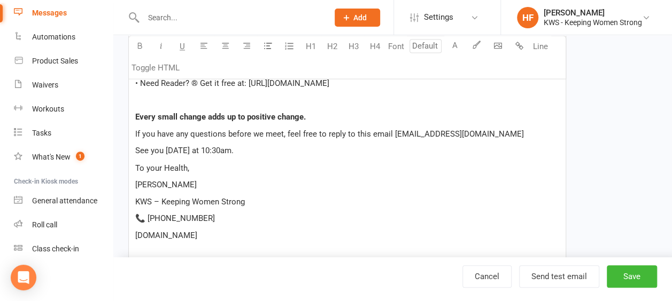
drag, startPoint x: 539, startPoint y: 132, endPoint x: 325, endPoint y: 135, distance: 213.7
click at [325, 135] on p "If you have any questions before we meet, feel free to reply to this email [EMA…" at bounding box center [347, 134] width 424 height 13
click at [140, 45] on icon "button" at bounding box center [140, 46] width 8 height 8
click at [326, 169] on p "To your Health," at bounding box center [347, 167] width 424 height 13
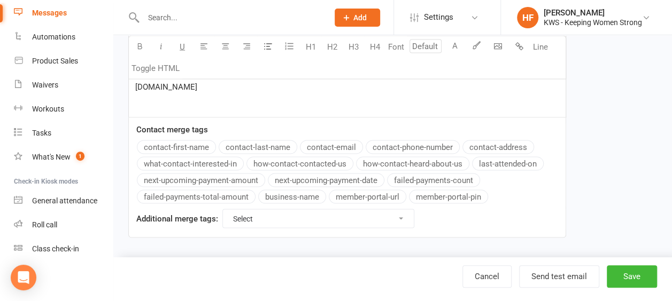
scroll to position [719, 0]
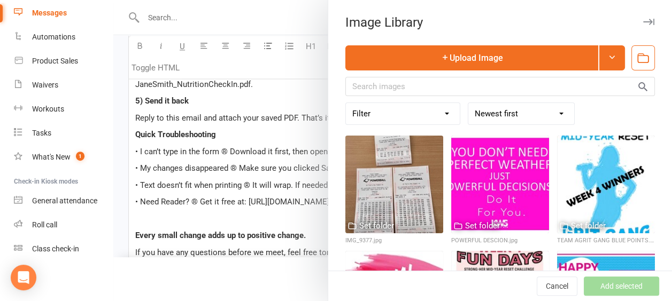
click at [643, 22] on icon "button" at bounding box center [648, 22] width 11 height 6
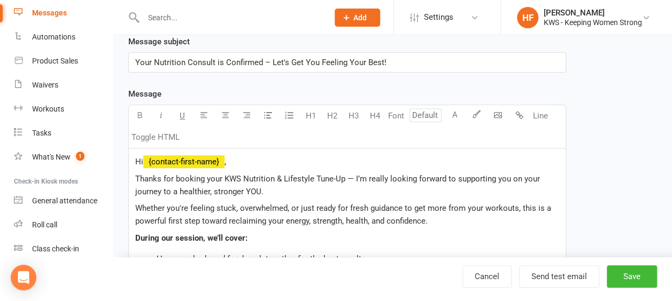
scroll to position [267, 0]
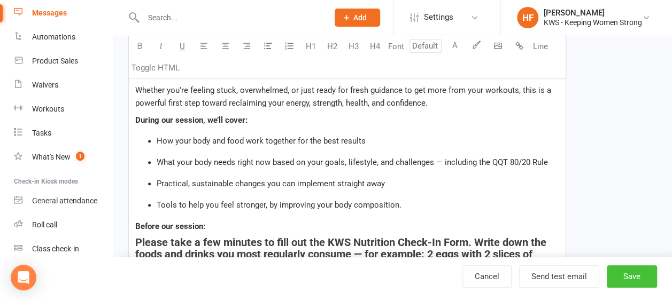
click at [635, 277] on button "Save" at bounding box center [631, 277] width 50 height 22
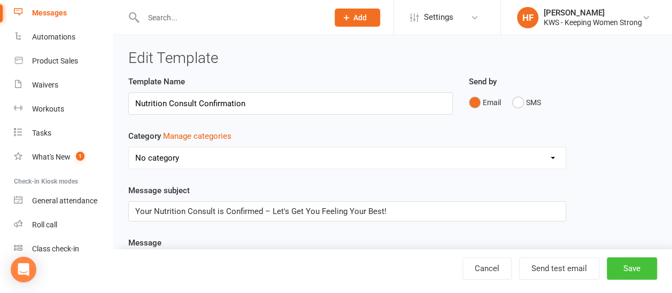
select select "grid"
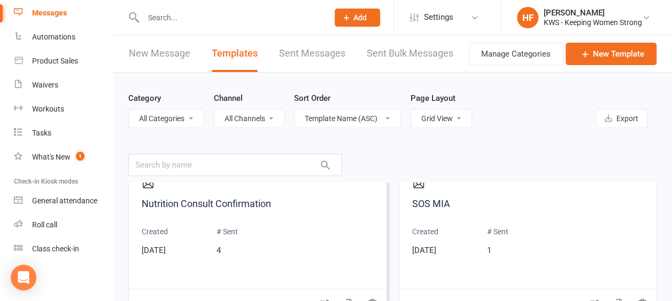
scroll to position [1710, 0]
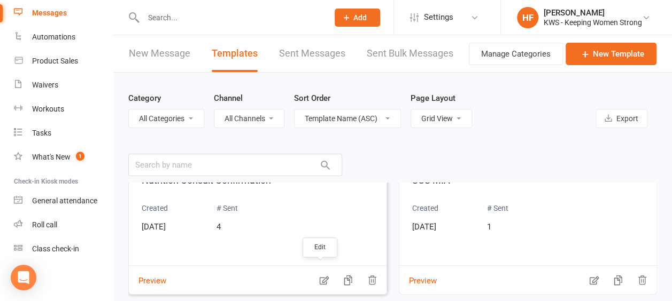
click at [318, 276] on icon "button" at bounding box center [323, 280] width 11 height 11
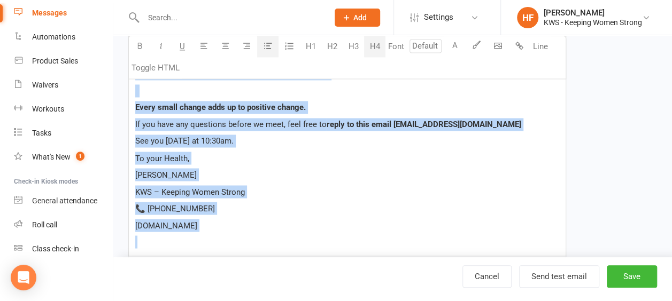
scroll to position [908, 0]
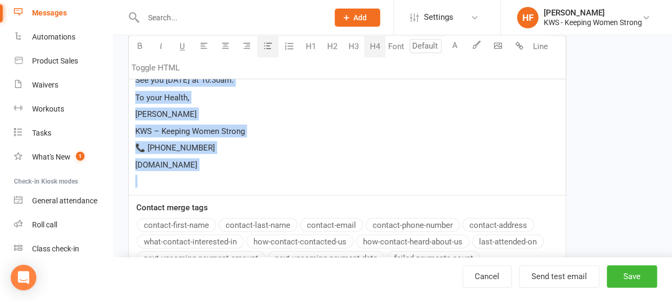
drag, startPoint x: 131, startPoint y: 149, endPoint x: 284, endPoint y: 169, distance: 153.6
copy div "Hi ﻿ {contact-first-name} , Thanks for booking your KWS Nutrition & Lifestyle T…"
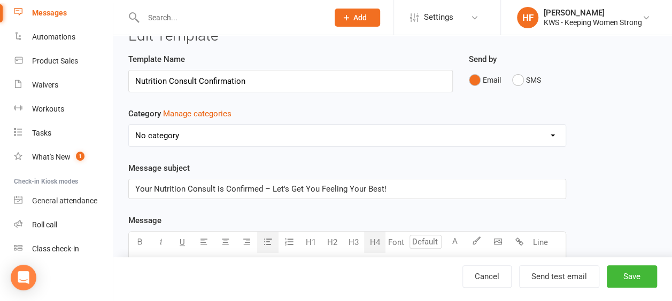
scroll to position [0, 0]
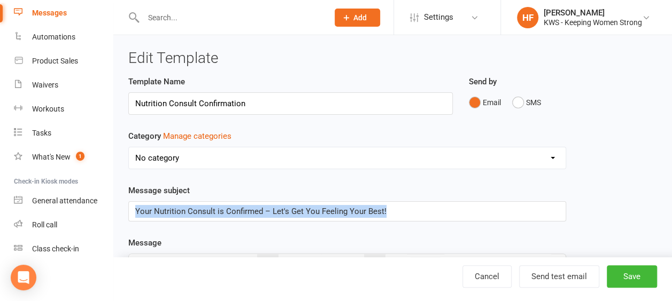
drag, startPoint x: 396, startPoint y: 209, endPoint x: 105, endPoint y: 207, distance: 291.7
copy span "Your Nutrition Consult is Confirmed – Let's Get You Feeling Your Best!"
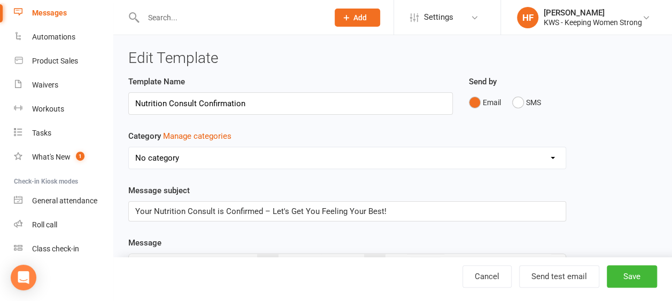
click at [182, 13] on input "text" at bounding box center [230, 17] width 181 height 15
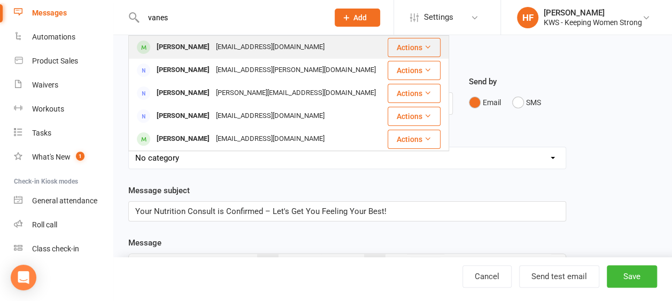
type input "vanes"
click at [237, 46] on div "vgmoore73@gmail.com" at bounding box center [270, 47] width 115 height 15
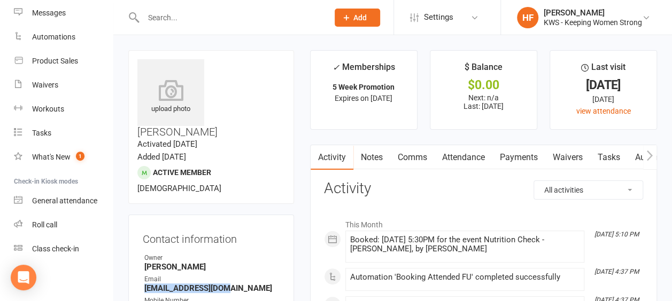
drag, startPoint x: 230, startPoint y: 260, endPoint x: 136, endPoint y: 257, distance: 94.1
drag, startPoint x: 136, startPoint y: 257, endPoint x: 178, endPoint y: 256, distance: 42.7
copy strong "vgmoore73@gmail.com"
click at [182, 17] on input "text" at bounding box center [230, 17] width 181 height 15
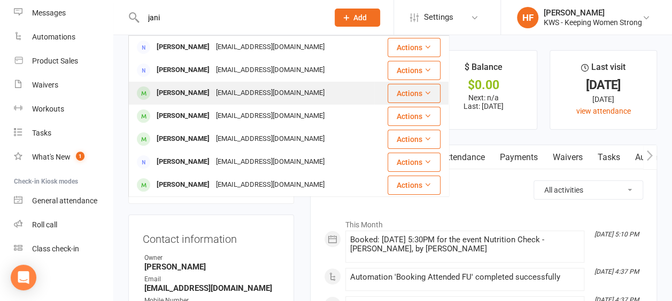
type input "jani"
click at [191, 95] on div "Janine Sanders" at bounding box center [182, 92] width 59 height 15
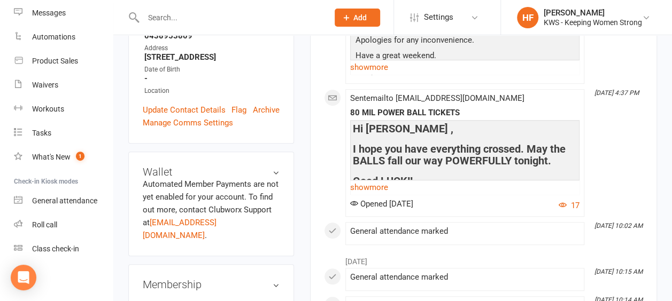
scroll to position [267, 0]
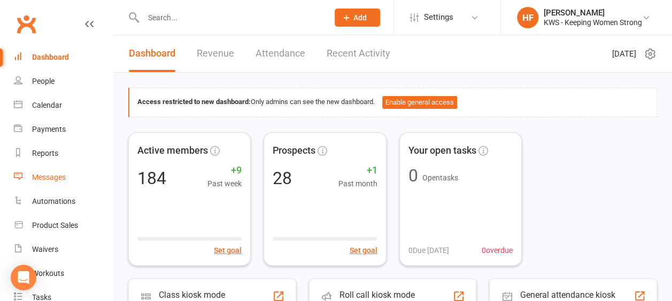
click at [61, 175] on div "Messages" at bounding box center [49, 177] width 34 height 9
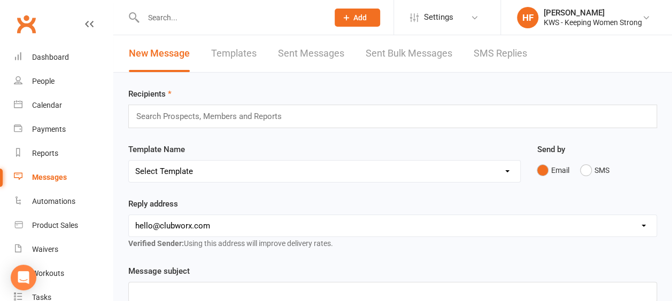
click at [238, 52] on link "Templates" at bounding box center [233, 53] width 45 height 37
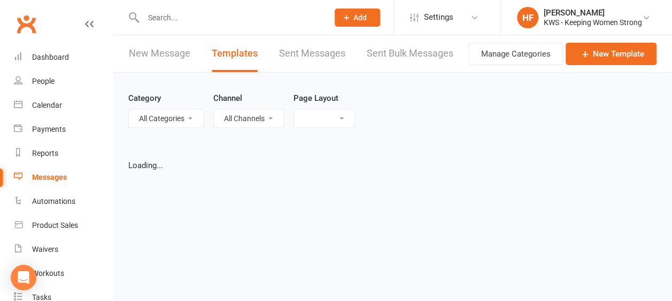
select select "grid"
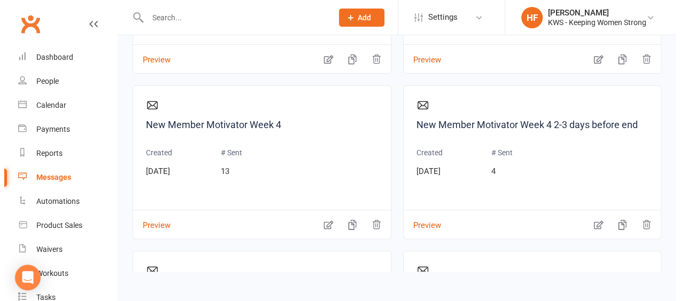
scroll to position [1443, 0]
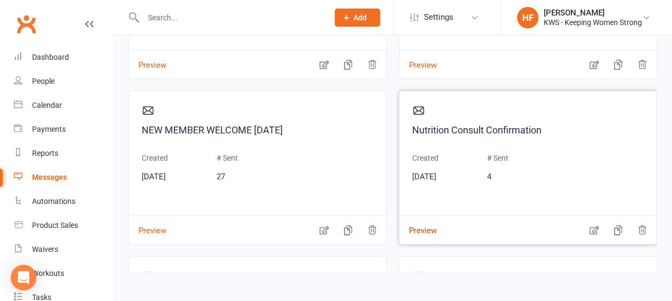
click at [422, 225] on button "Preview" at bounding box center [417, 223] width 37 height 11
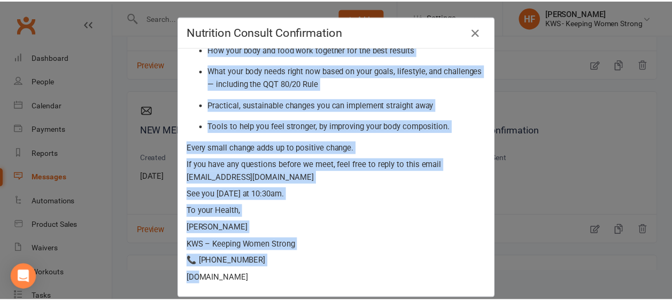
scroll to position [155, 0]
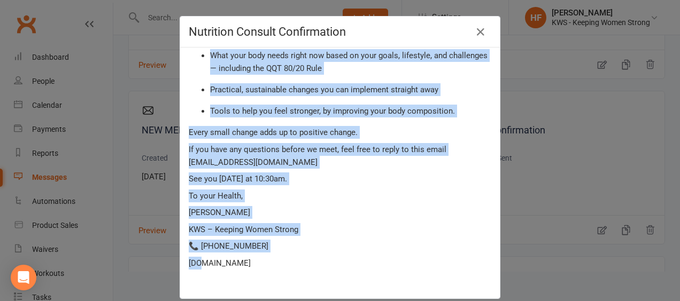
drag, startPoint x: 184, startPoint y: 93, endPoint x: 378, endPoint y: 264, distance: 258.5
click at [378, 264] on div "Hi {contact-first-name} , Thanks for booking your KWS Nutrition & Lifestyle Tun…" at bounding box center [340, 102] width 302 height 369
copy div "Thanks for booking your KWS Nutrition & Lifestyle Tune-Up — I’m really looking …"
click at [479, 32] on icon "button" at bounding box center [480, 32] width 13 height 13
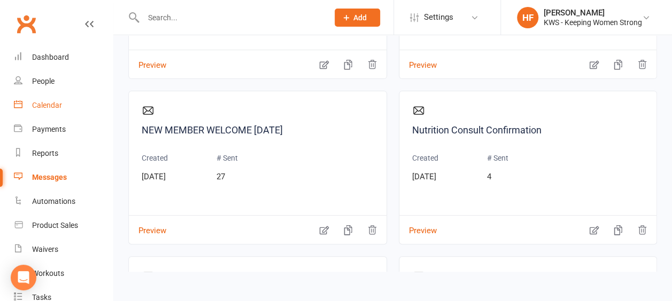
click at [54, 105] on div "Calendar" at bounding box center [47, 105] width 30 height 9
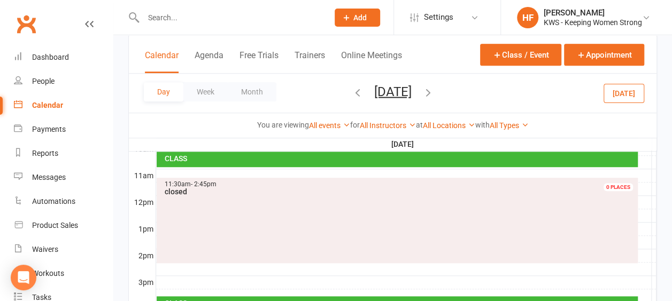
scroll to position [427, 0]
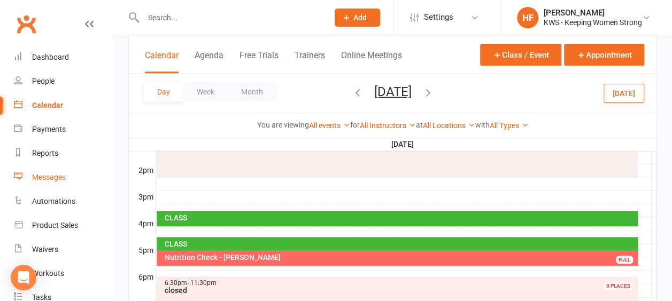
click at [54, 176] on div "Messages" at bounding box center [49, 177] width 34 height 9
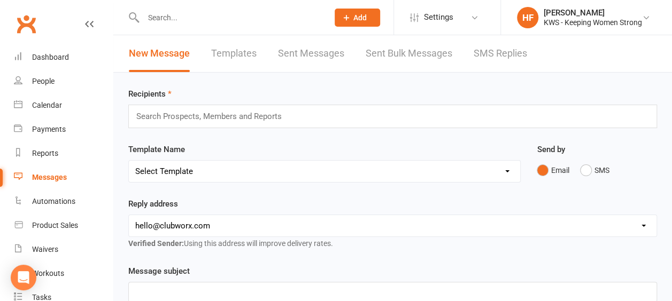
click at [233, 53] on link "Templates" at bounding box center [233, 53] width 45 height 37
select select "grid"
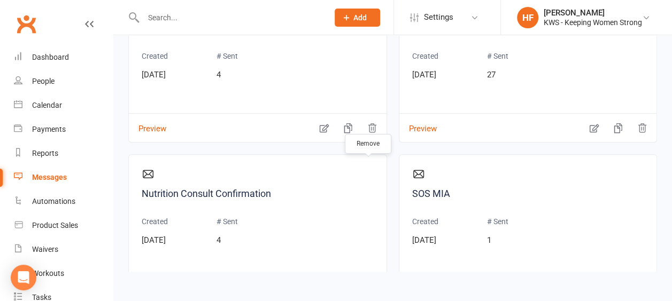
scroll to position [1603, 0]
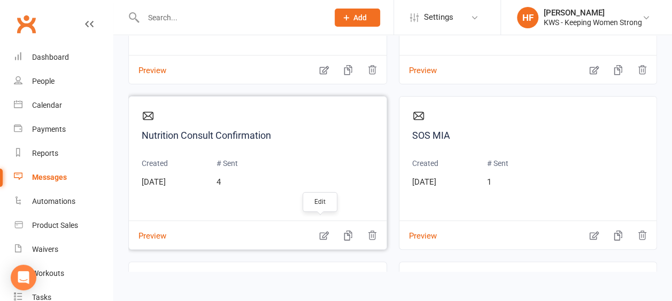
click at [321, 232] on icon "button" at bounding box center [323, 235] width 11 height 11
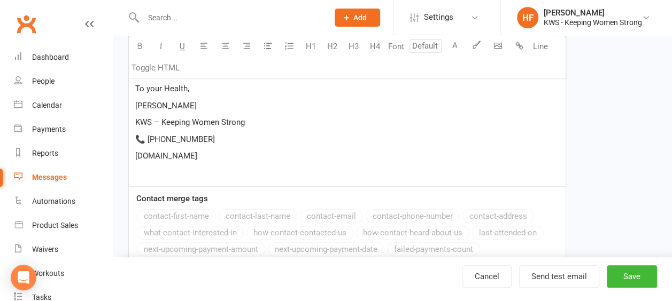
scroll to position [525, 0]
